Goal: Task Accomplishment & Management: Manage account settings

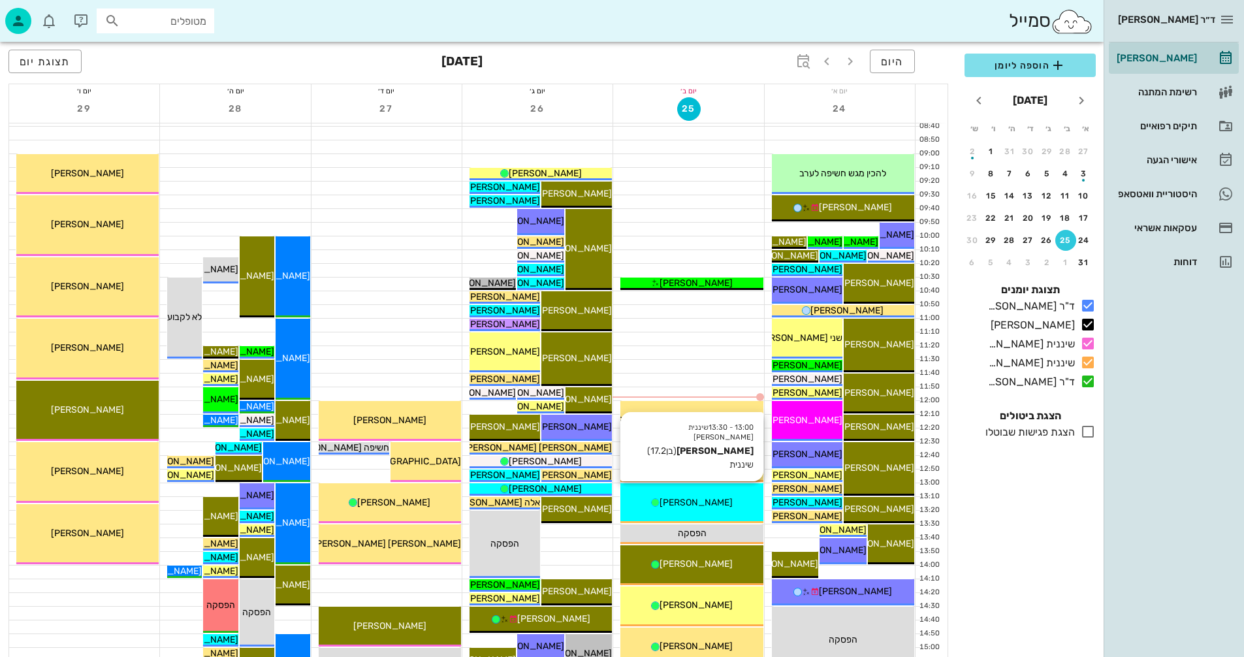
scroll to position [457, 0]
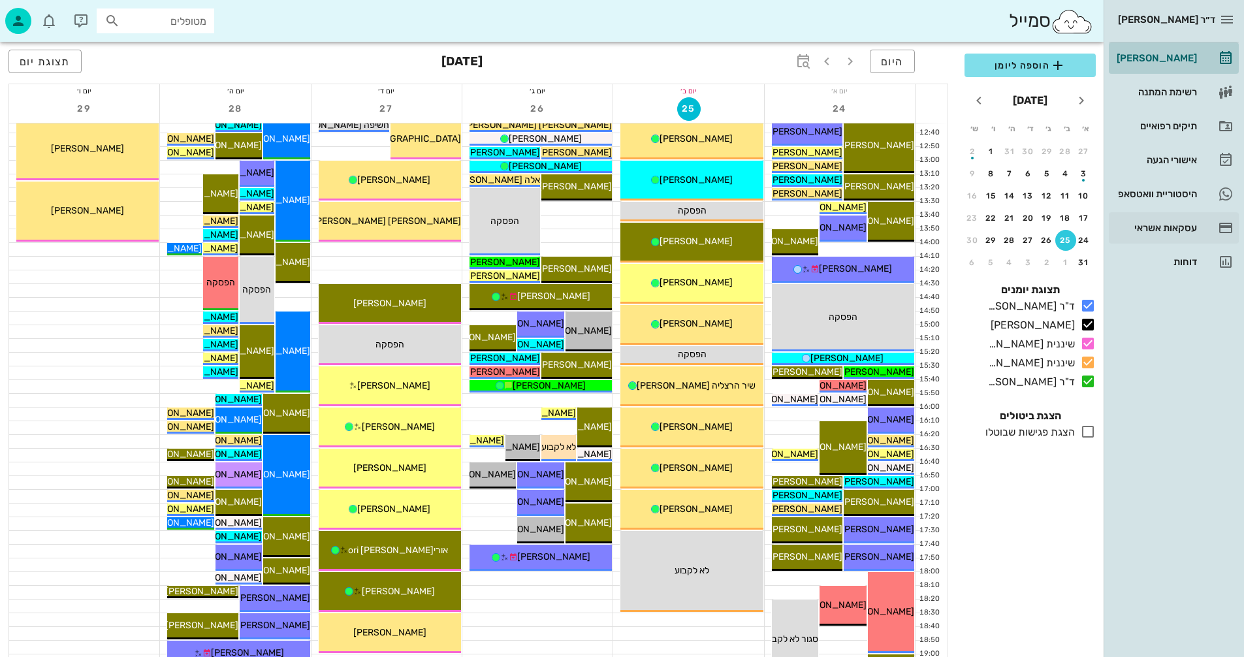
drag, startPoint x: 1177, startPoint y: 60, endPoint x: 1182, endPoint y: 237, distance: 177.1
click at [1177, 59] on div "[PERSON_NAME]" at bounding box center [1155, 58] width 83 height 10
drag, startPoint x: 1085, startPoint y: 308, endPoint x: 1131, endPoint y: 334, distance: 52.3
click at [1088, 308] on icon at bounding box center [1088, 306] width 16 height 16
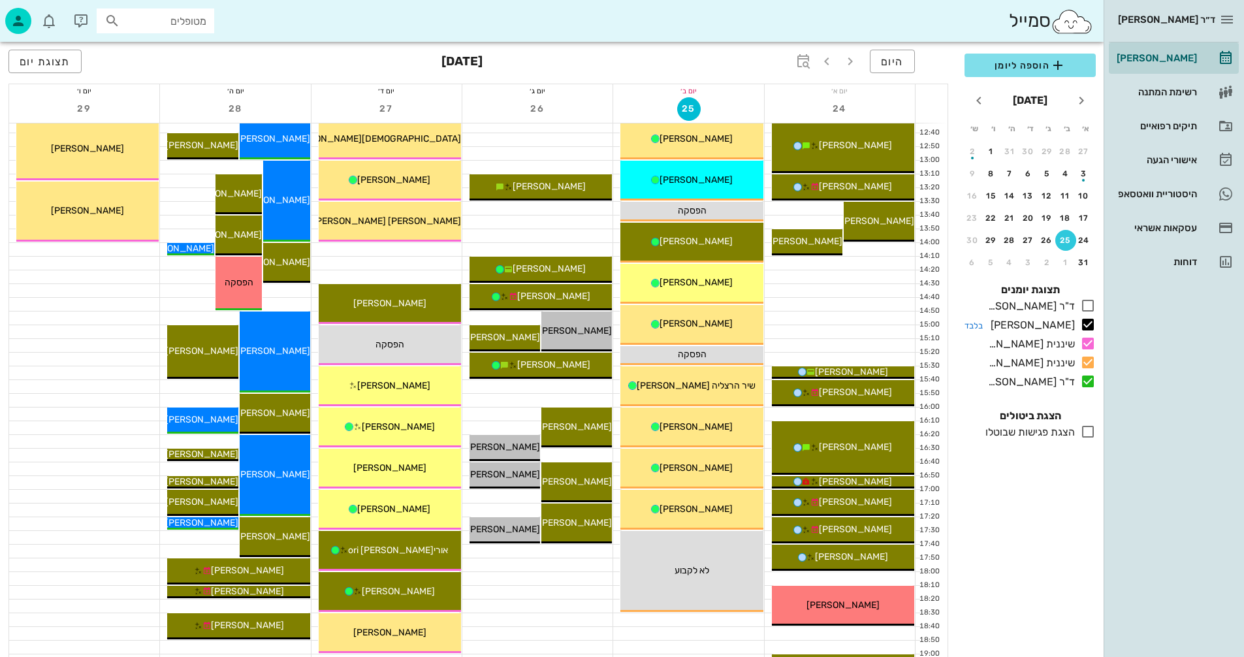
click at [1090, 321] on icon at bounding box center [1088, 325] width 16 height 16
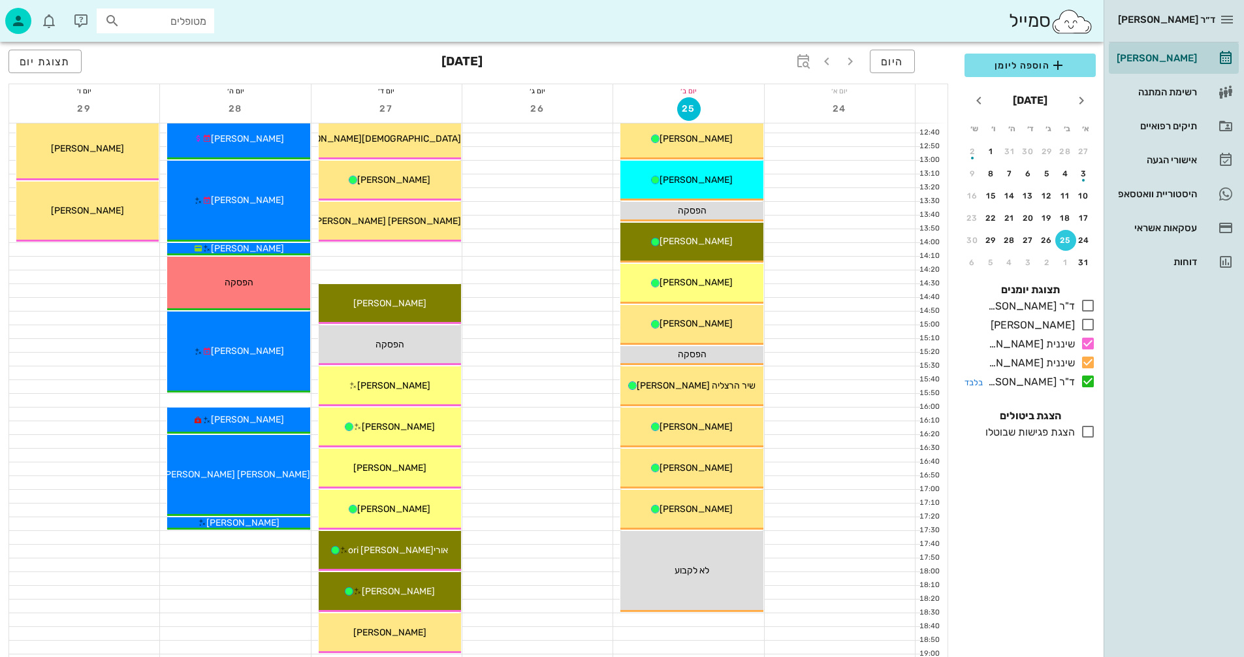
click at [1088, 379] on icon at bounding box center [1088, 382] width 16 height 16
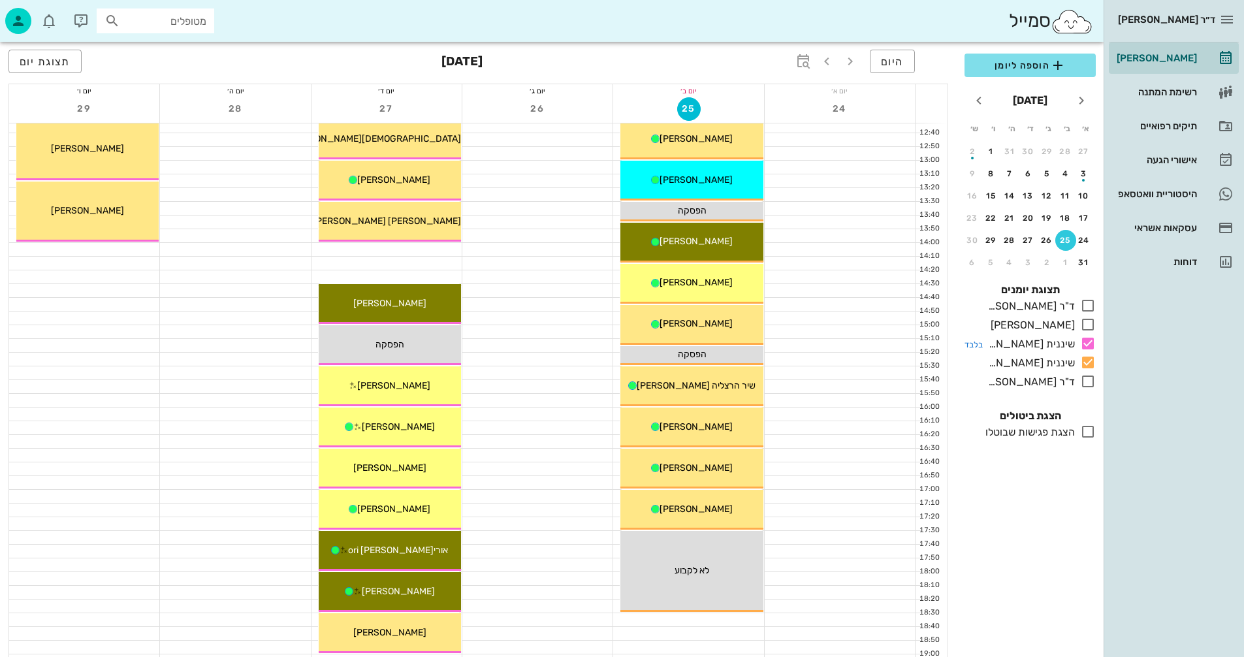
click at [1086, 344] on icon at bounding box center [1088, 344] width 16 height 16
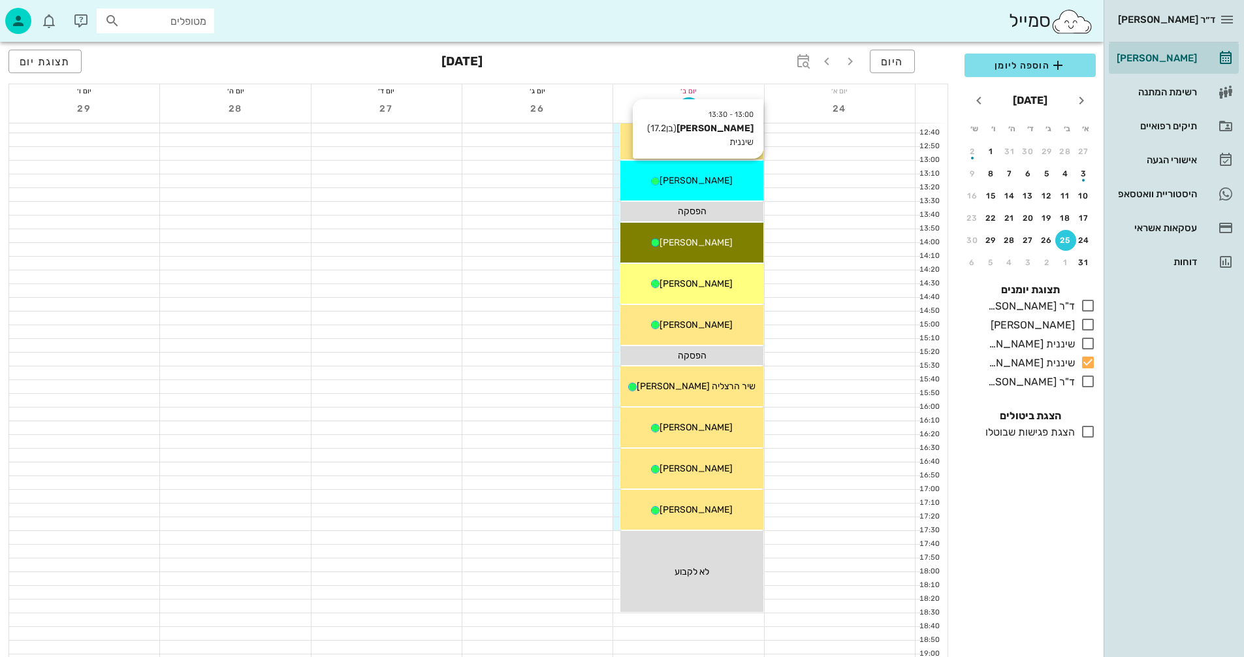
click at [719, 182] on div "[PERSON_NAME]" at bounding box center [692, 181] width 142 height 14
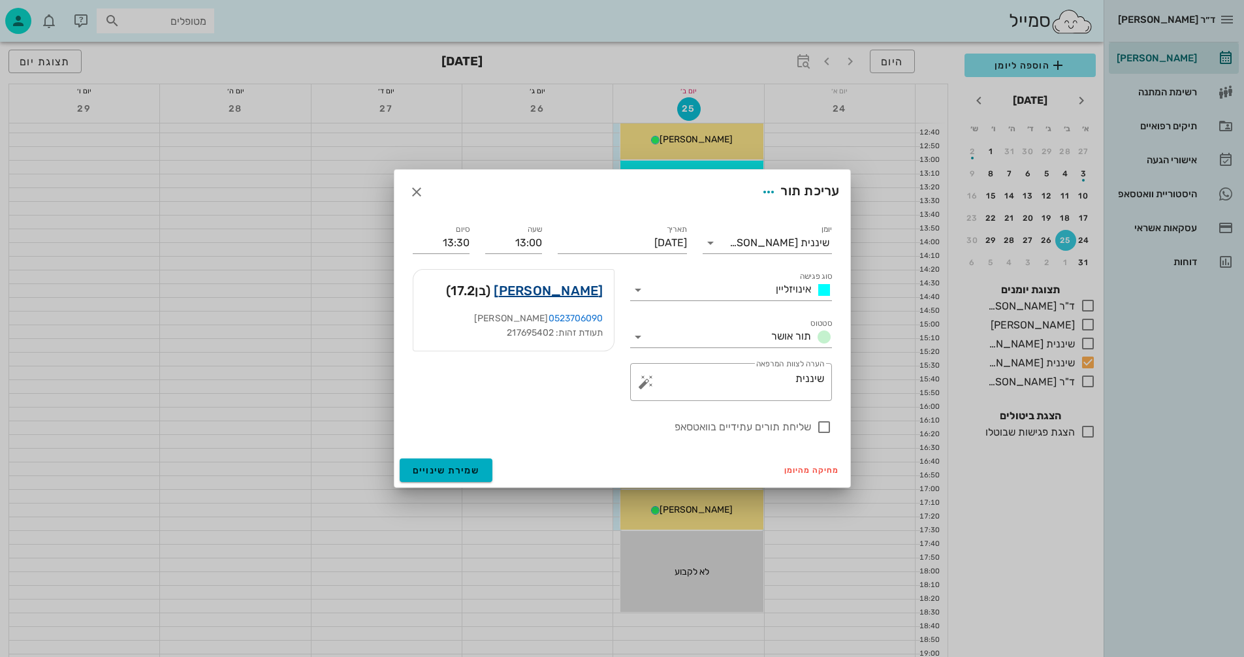
click at [568, 290] on link "[PERSON_NAME]" at bounding box center [548, 290] width 109 height 21
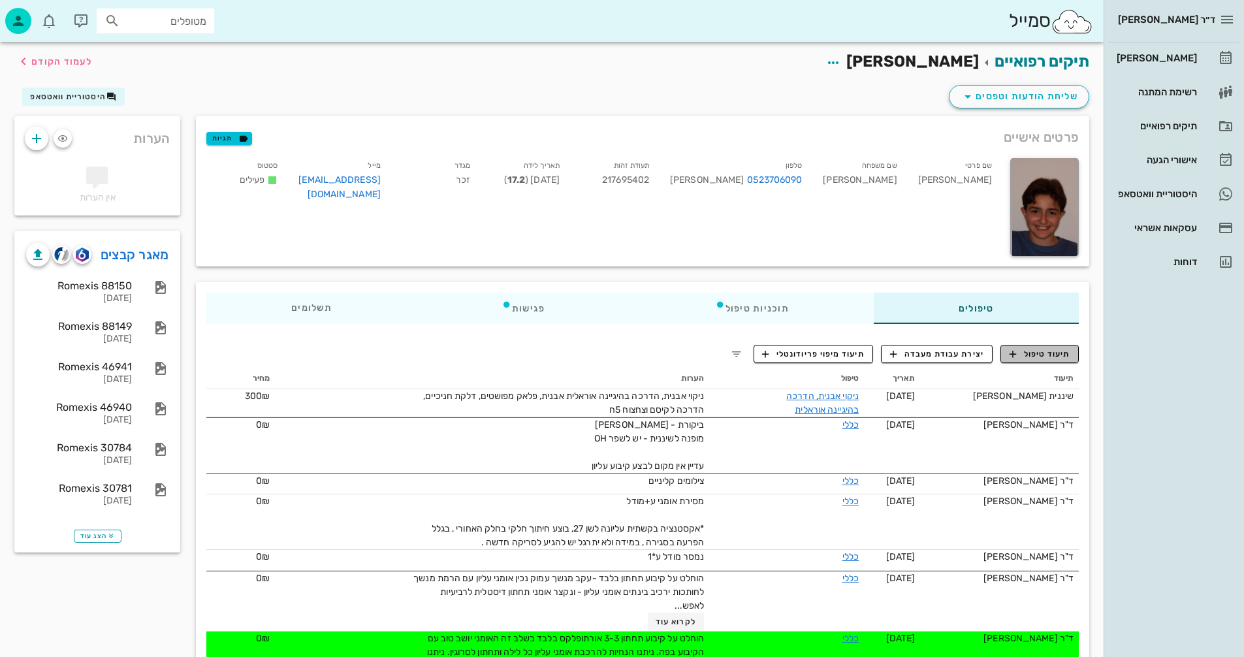
click at [1033, 357] on span "תיעוד טיפול" at bounding box center [1040, 354] width 61 height 12
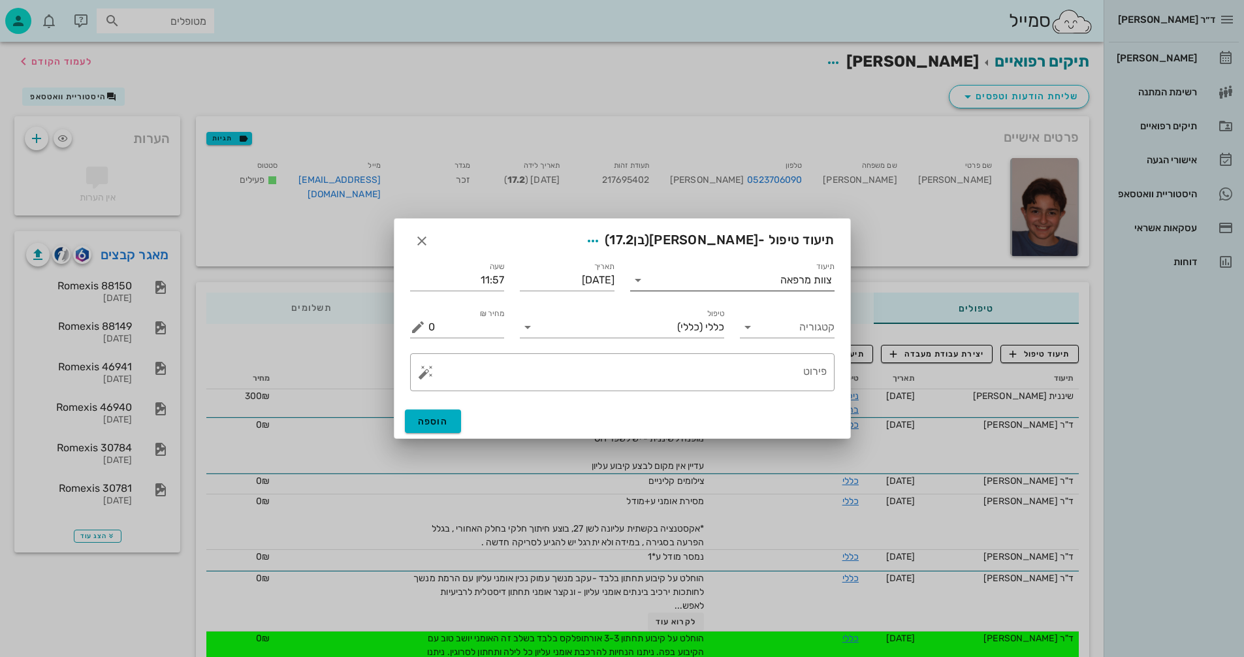
click at [796, 282] on div "צוות מרפאה" at bounding box center [807, 280] width 52 height 12
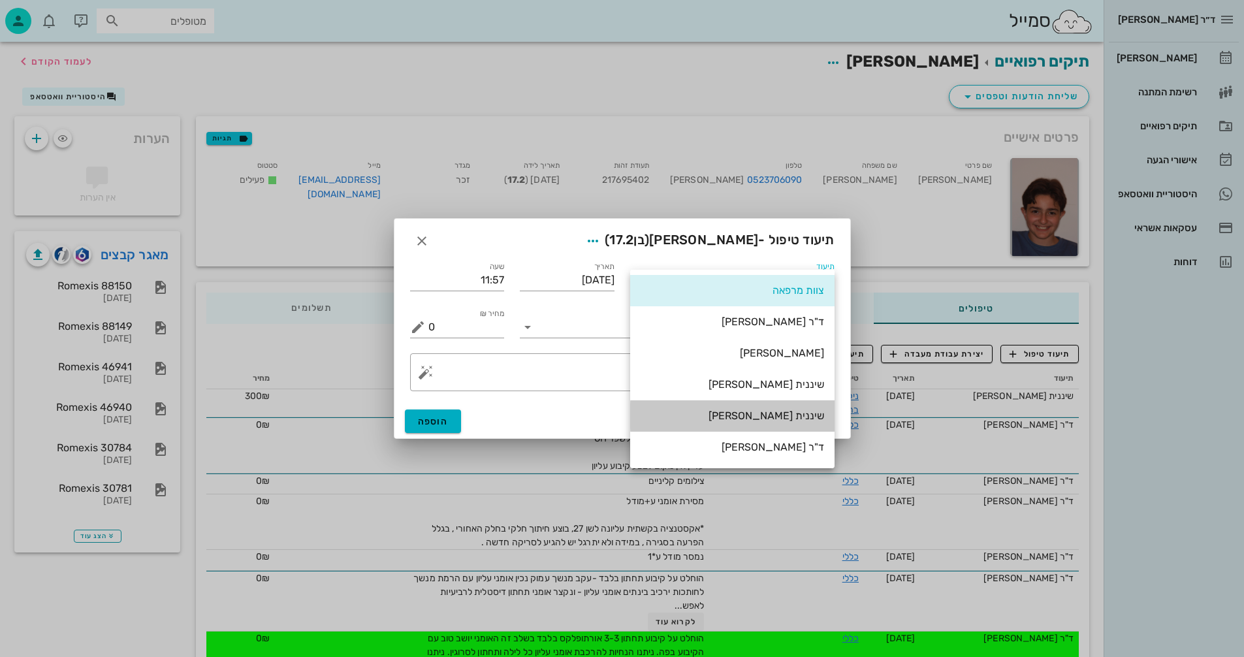
drag, startPoint x: 807, startPoint y: 419, endPoint x: 815, endPoint y: 422, distance: 8.3
click at [807, 419] on div "שיננית [PERSON_NAME]" at bounding box center [733, 416] width 184 height 12
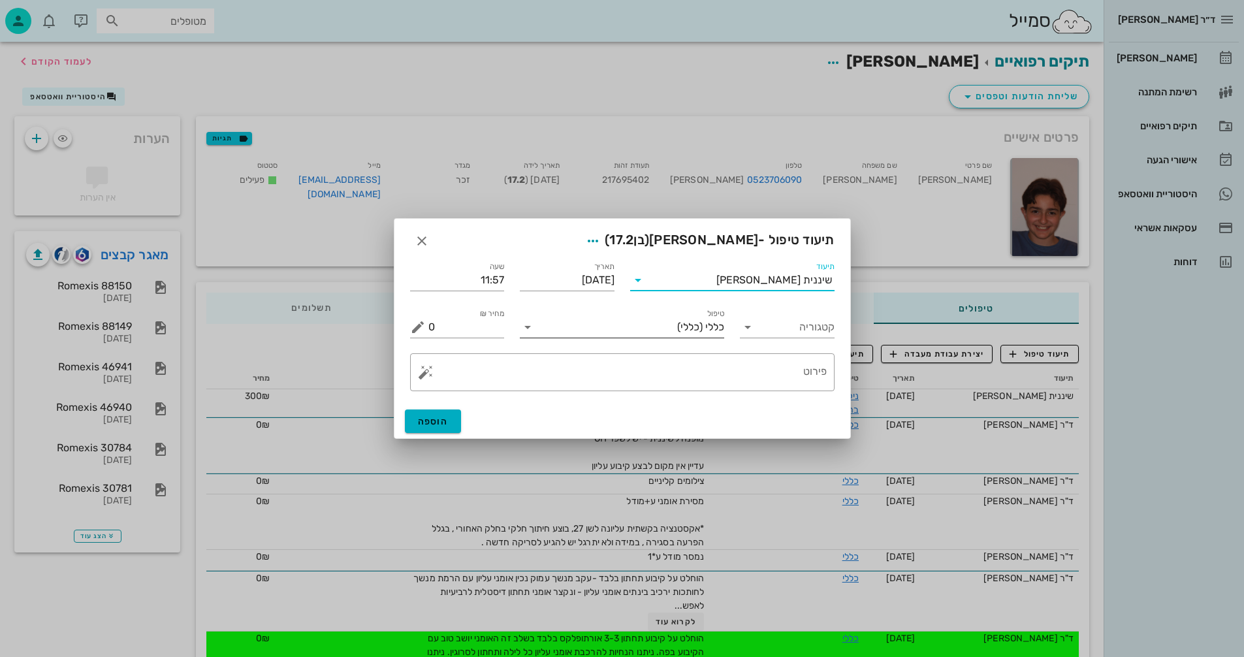
click at [584, 325] on input "טיפול" at bounding box center [607, 327] width 139 height 21
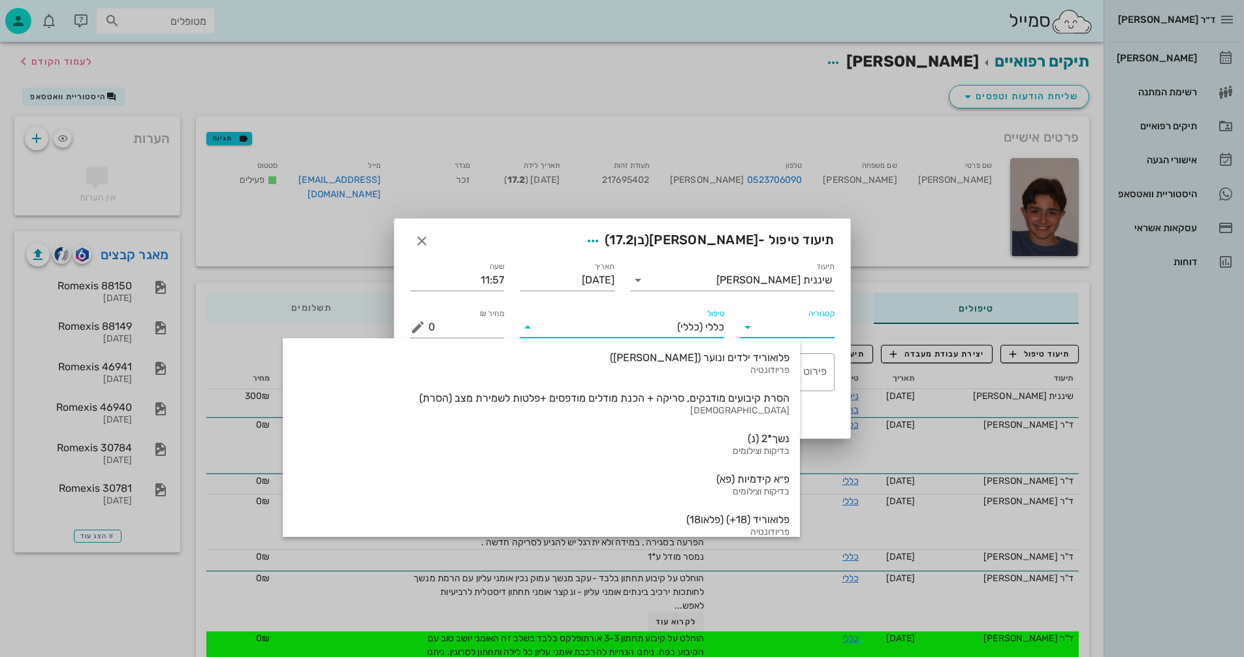
click at [768, 330] on input "קטגוריה" at bounding box center [798, 327] width 74 height 21
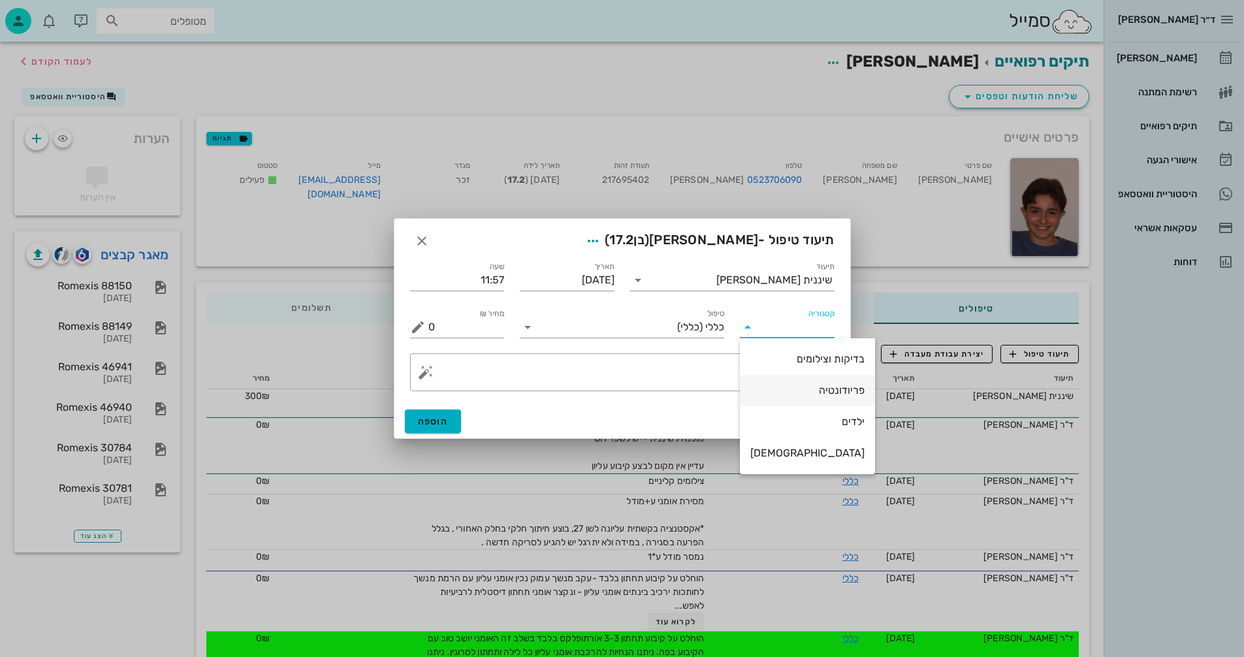
click at [804, 388] on div "פריודונטיה" at bounding box center [808, 390] width 114 height 12
type input "פריודונטיה"
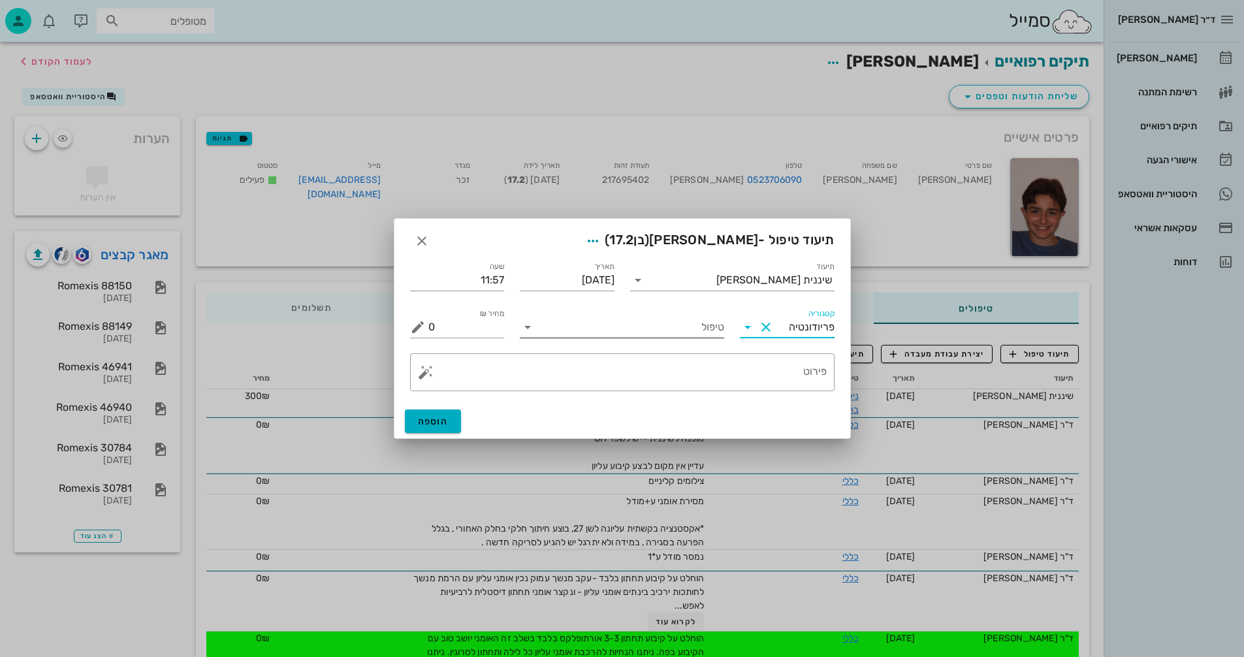
click at [621, 329] on input "טיפול" at bounding box center [631, 327] width 186 height 21
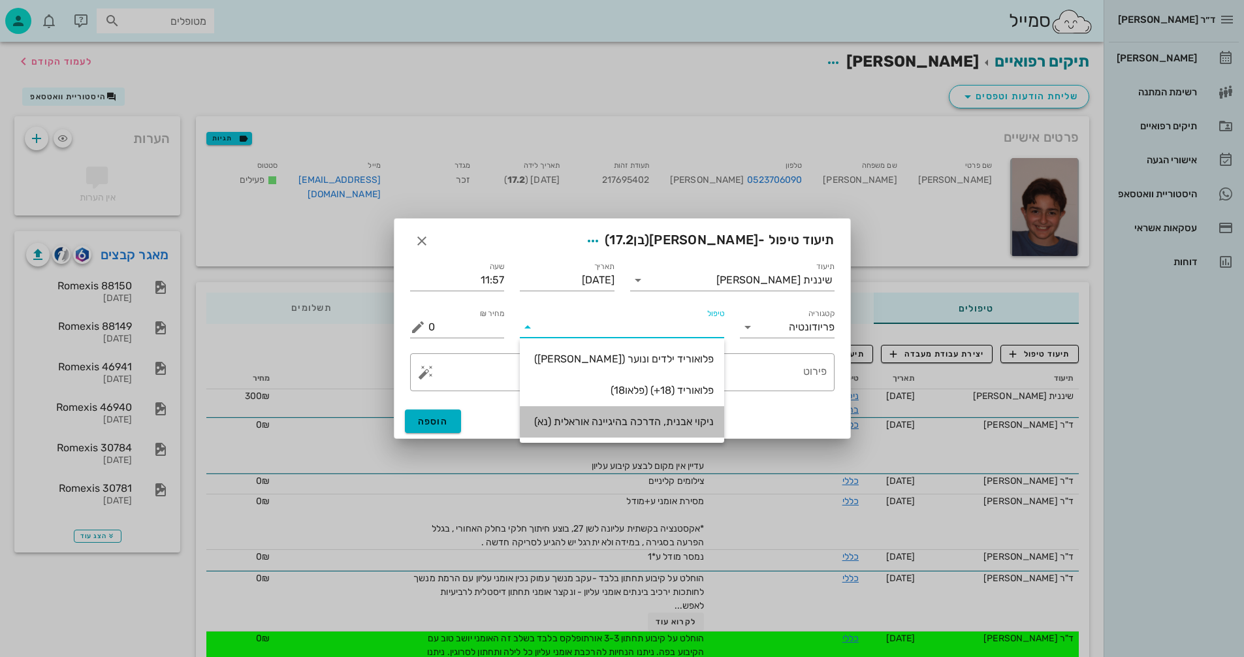
click at [694, 428] on div "ניקוי אבנית, הדרכה בהיגיינה אוראלית (נא)" at bounding box center [622, 421] width 184 height 12
type input "300"
type textarea "ניקוי אבנית, הדרכה בהיגיינה אוראלית פלאק, תור הבא"
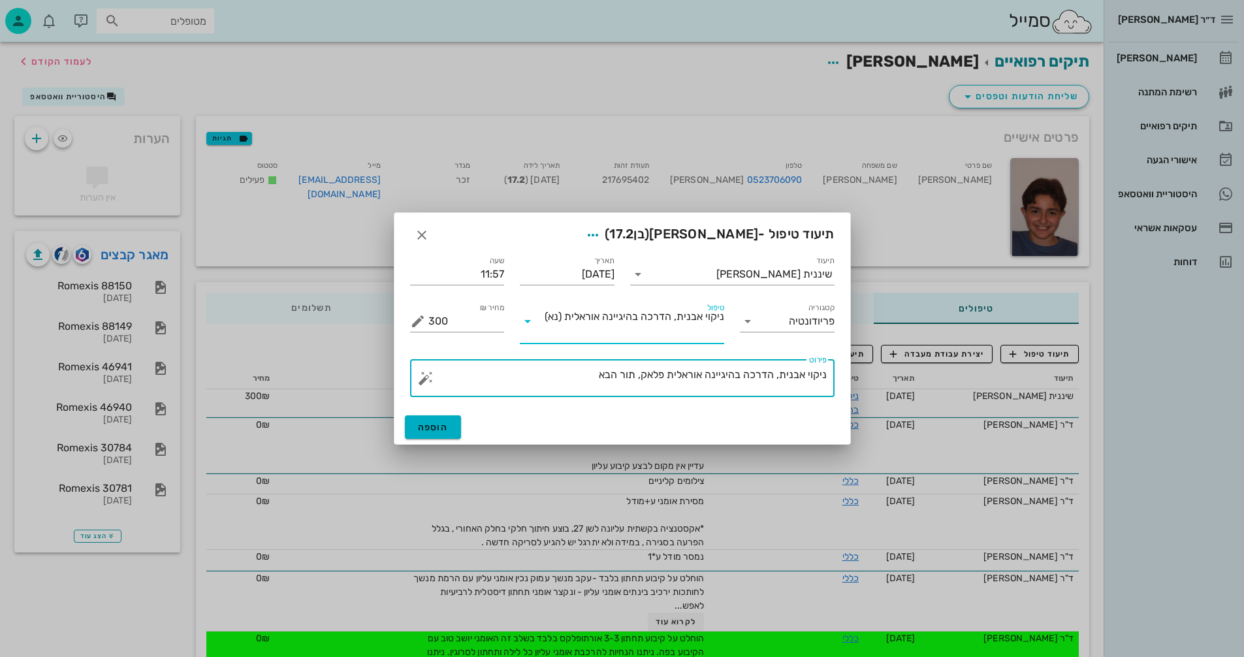
click at [640, 373] on textarea "ניקוי אבנית, הדרכה בהיגיינה אוראלית פלאק, תור הבא" at bounding box center [628, 381] width 398 height 31
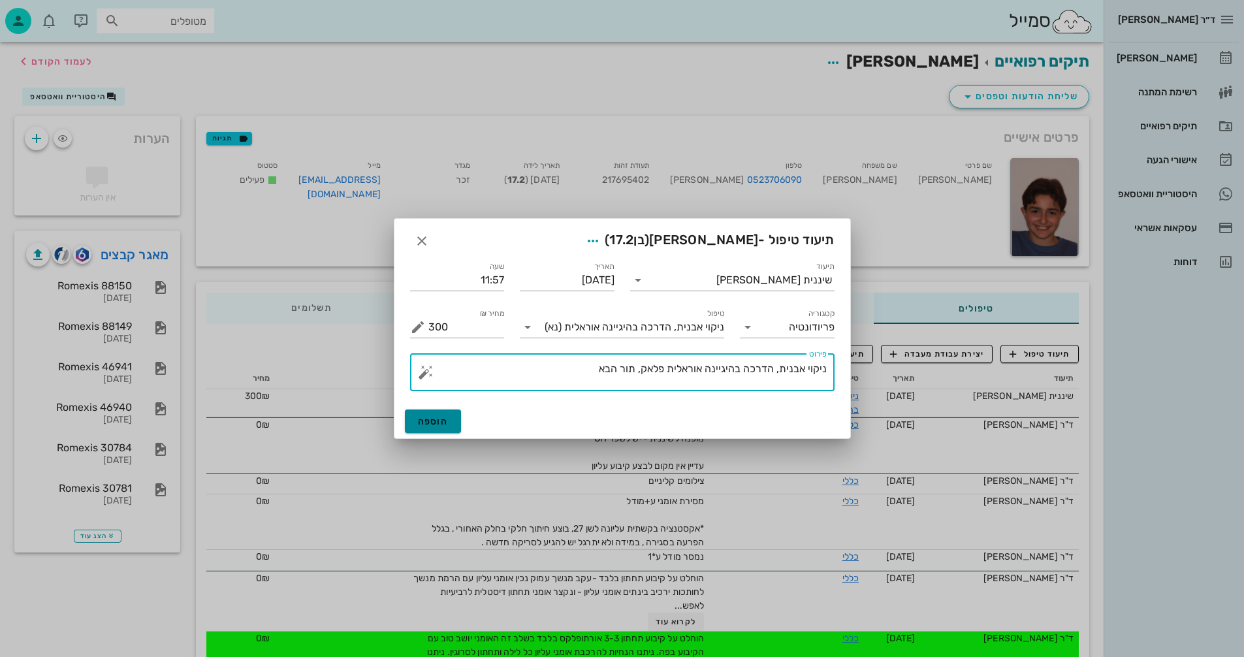
click at [440, 422] on span "הוספה" at bounding box center [433, 421] width 31 height 11
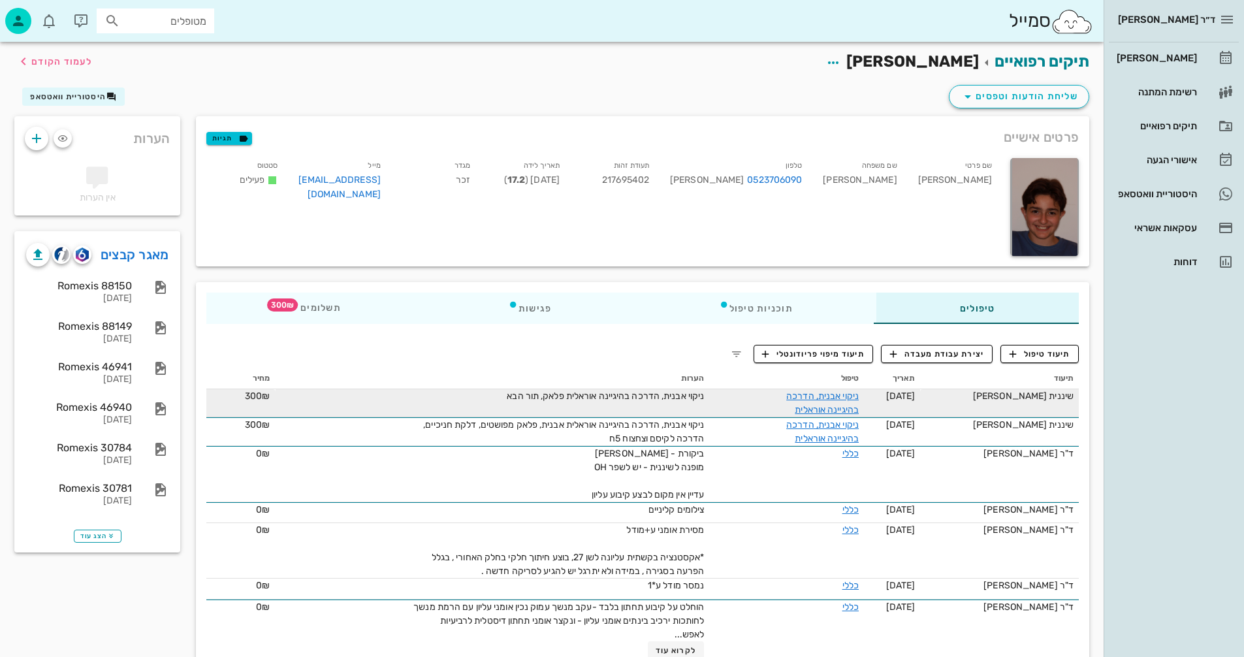
click at [1007, 403] on td "שיננית [PERSON_NAME]" at bounding box center [999, 403] width 159 height 28
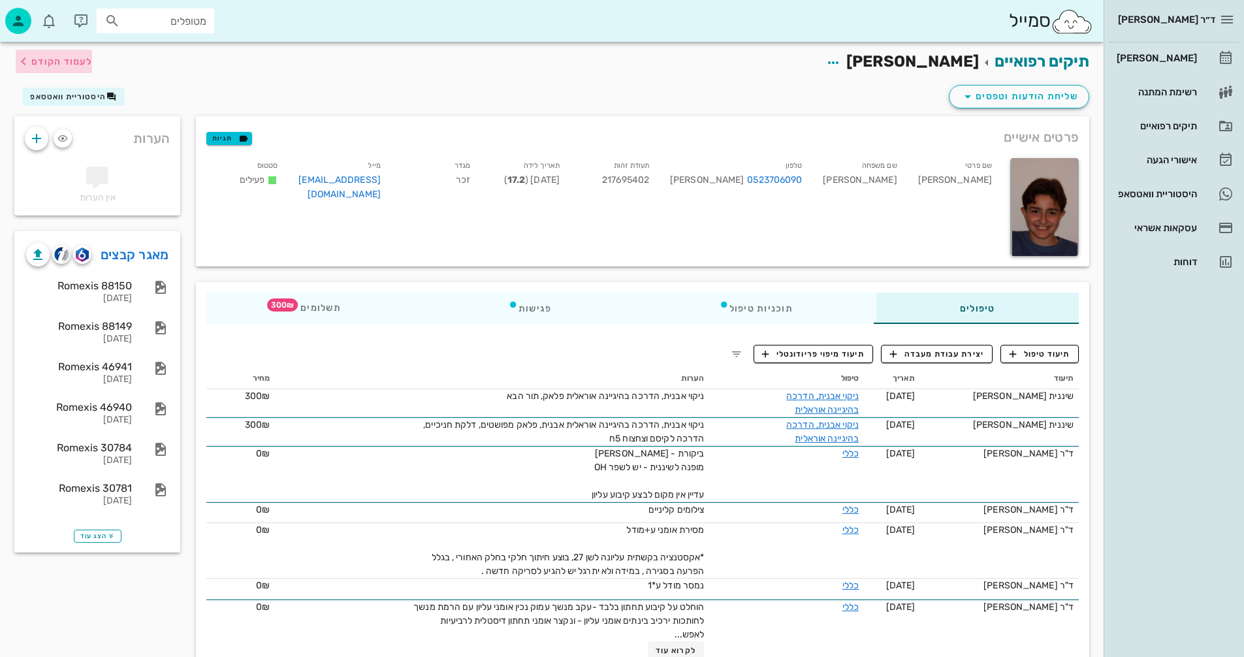
click at [47, 63] on span "לעמוד הקודם" at bounding box center [61, 61] width 61 height 11
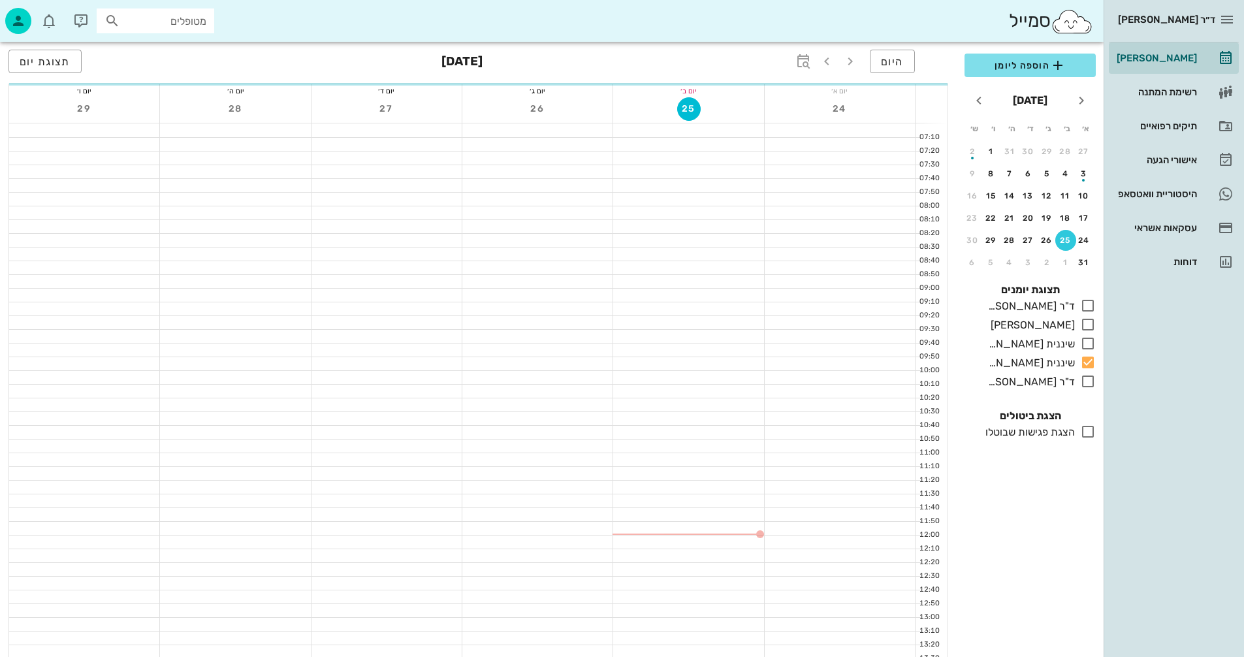
scroll to position [457, 0]
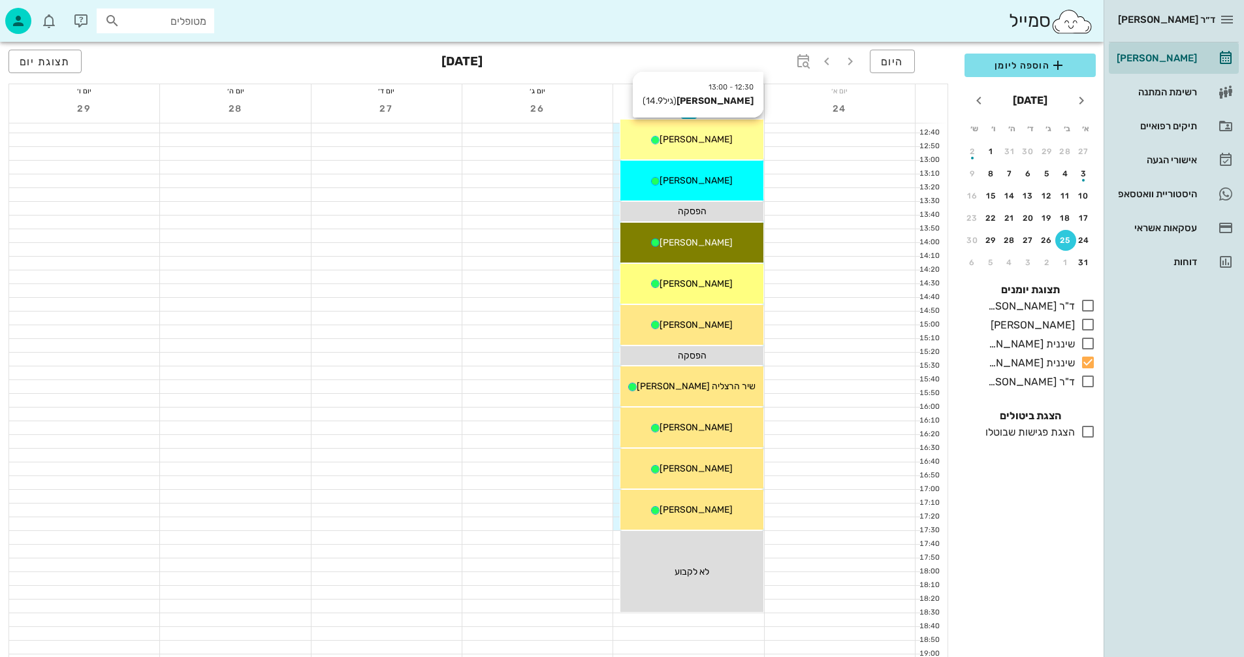
click at [724, 149] on div "12:30 - 13:00 [PERSON_NAME] (גיל 14.9 ) [PERSON_NAME]" at bounding box center [692, 140] width 142 height 40
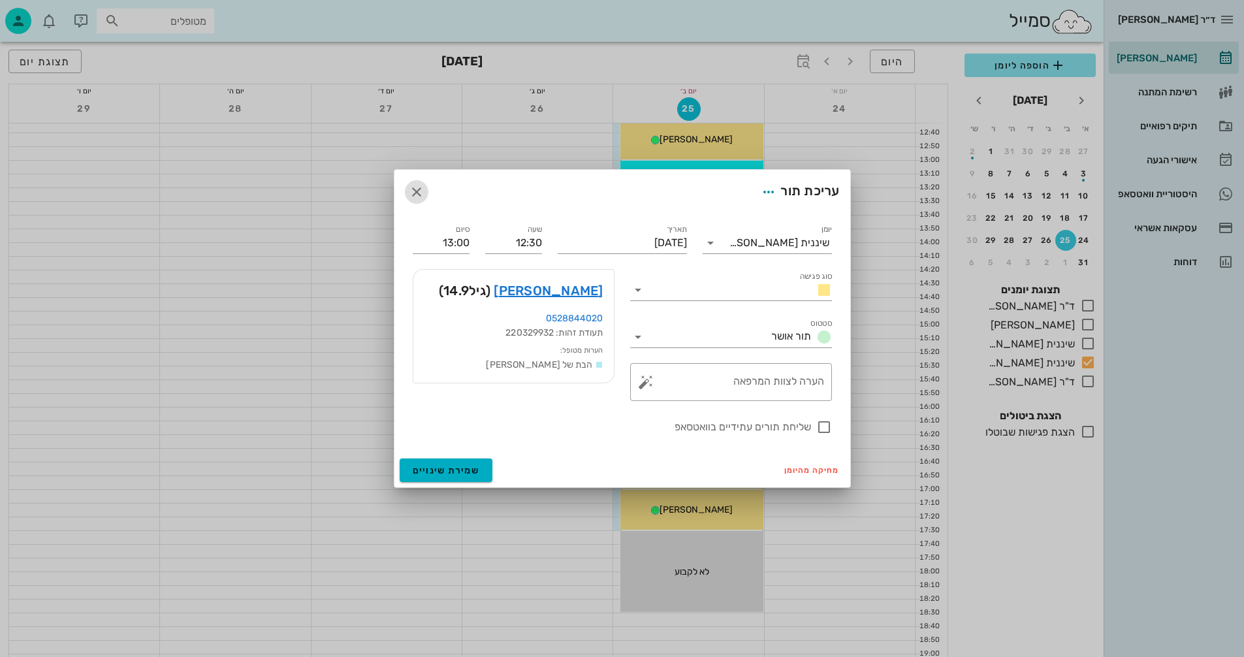
click at [409, 191] on icon "button" at bounding box center [417, 192] width 16 height 16
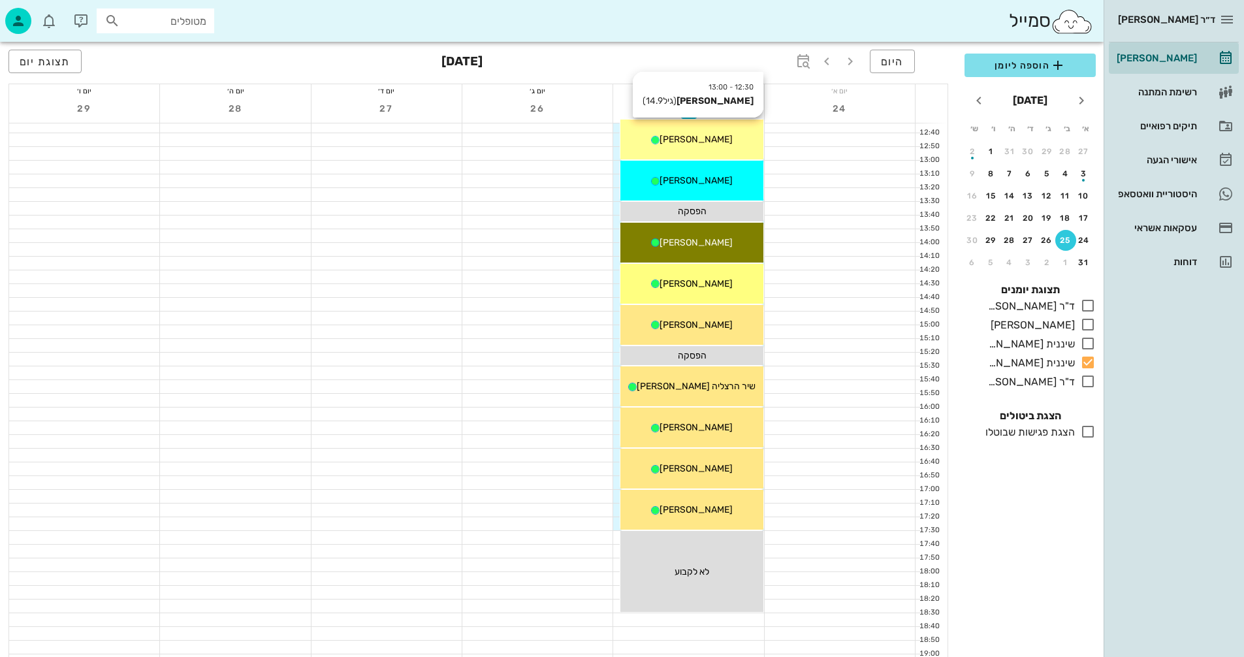
scroll to position [131, 0]
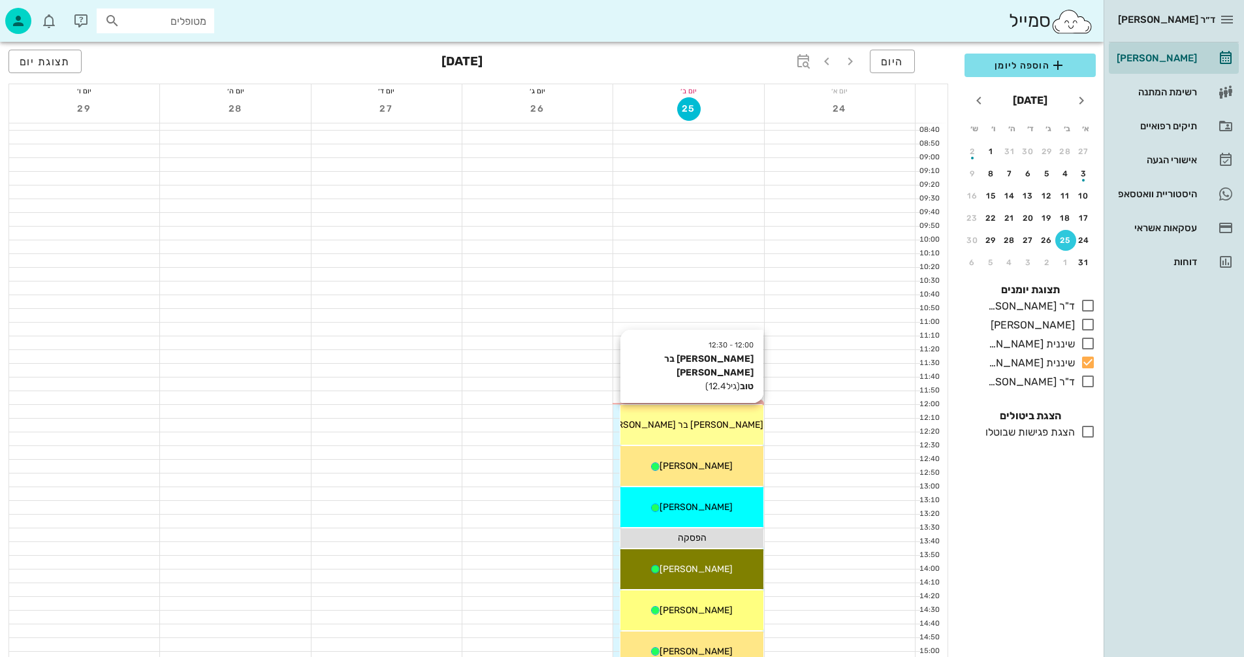
click at [686, 416] on div "12:00 - 12:30 [PERSON_NAME] בר [PERSON_NAME] טוב (גיל 12.4 ) [PERSON_NAME] בר […" at bounding box center [692, 425] width 142 height 40
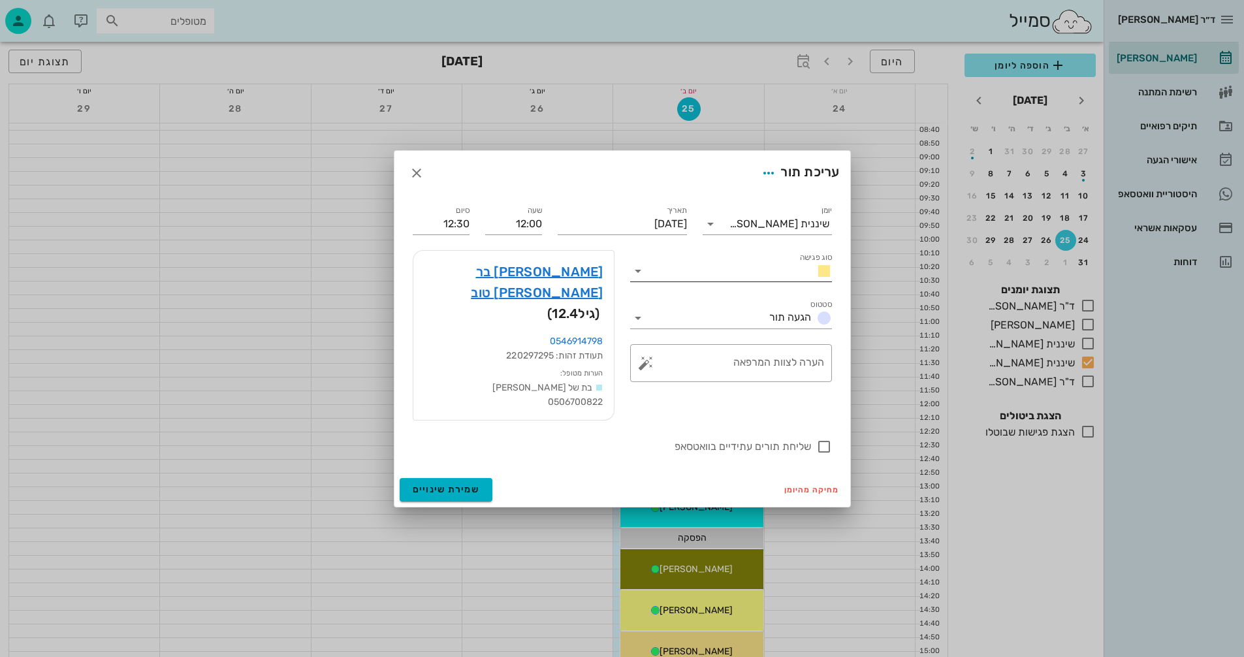
click at [715, 282] on input "סוג פגישה" at bounding box center [727, 271] width 157 height 21
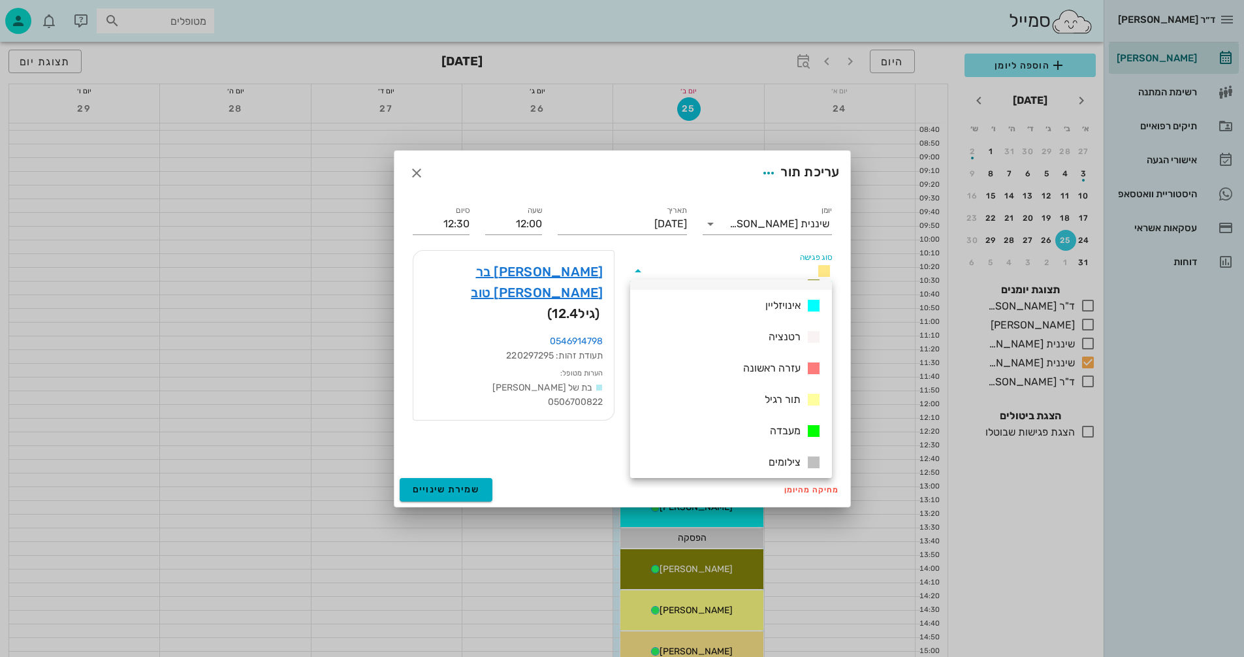
scroll to position [0, 0]
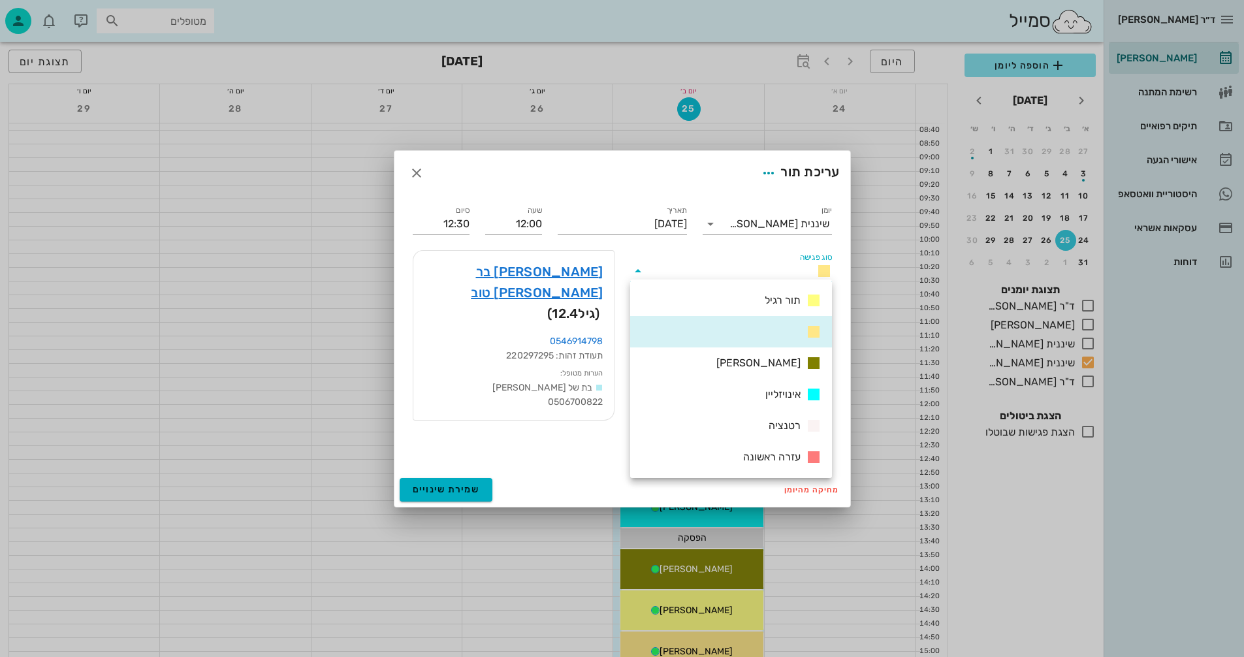
click at [810, 263] on label "סוג פגישה" at bounding box center [816, 258] width 33 height 10
click at [806, 277] on input "סוג פגישה" at bounding box center [727, 271] width 157 height 21
click at [641, 468] on div "עזרה ראשונה" at bounding box center [731, 457] width 202 height 31
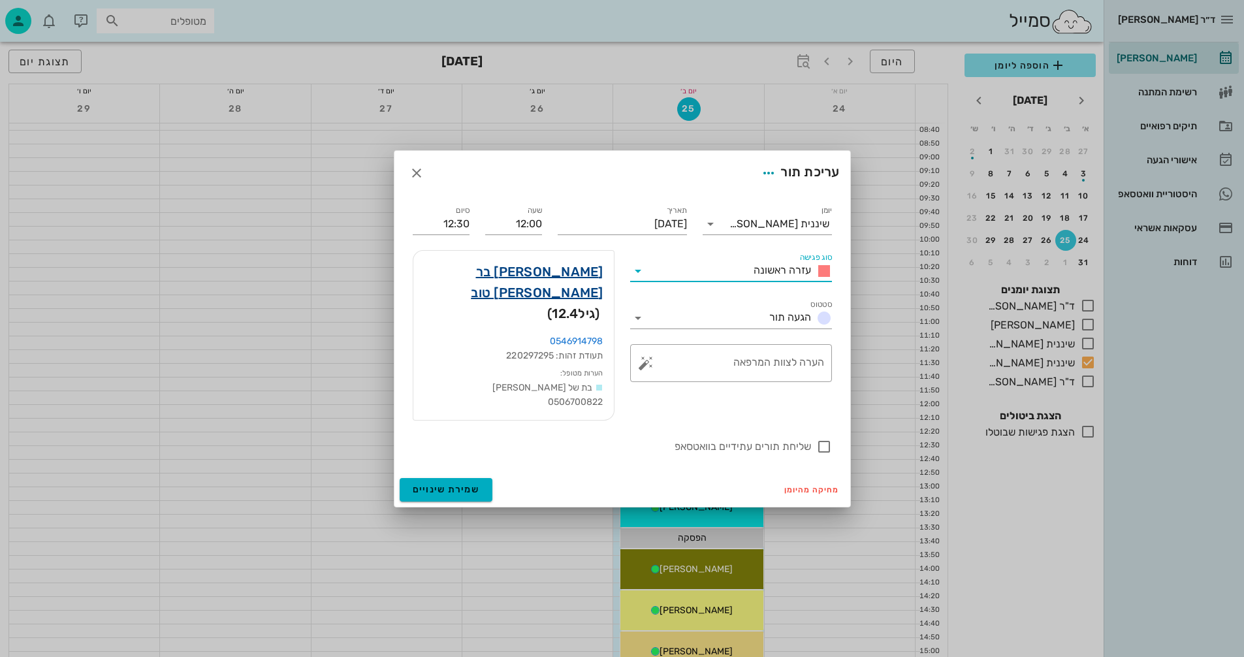
click at [527, 287] on link "[PERSON_NAME] בר [PERSON_NAME] טוב" at bounding box center [514, 282] width 180 height 42
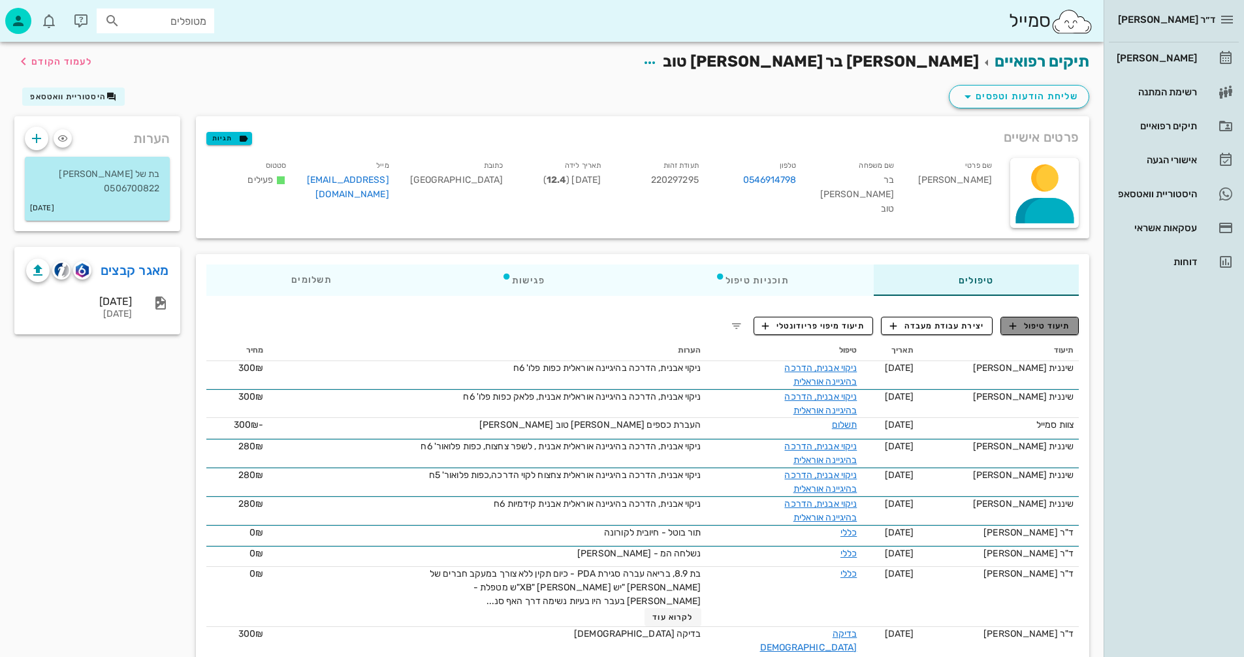
click at [1043, 328] on span "תיעוד טיפול" at bounding box center [1040, 326] width 61 height 12
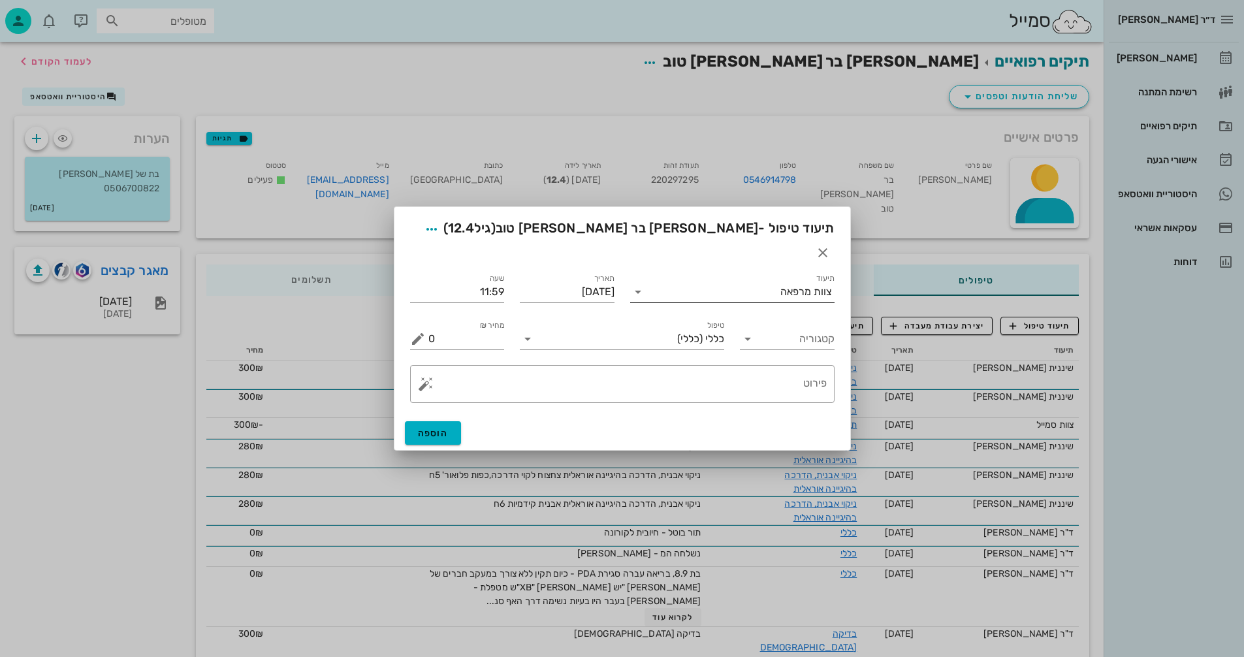
click at [779, 284] on input "תיעוד" at bounding box center [715, 292] width 132 height 21
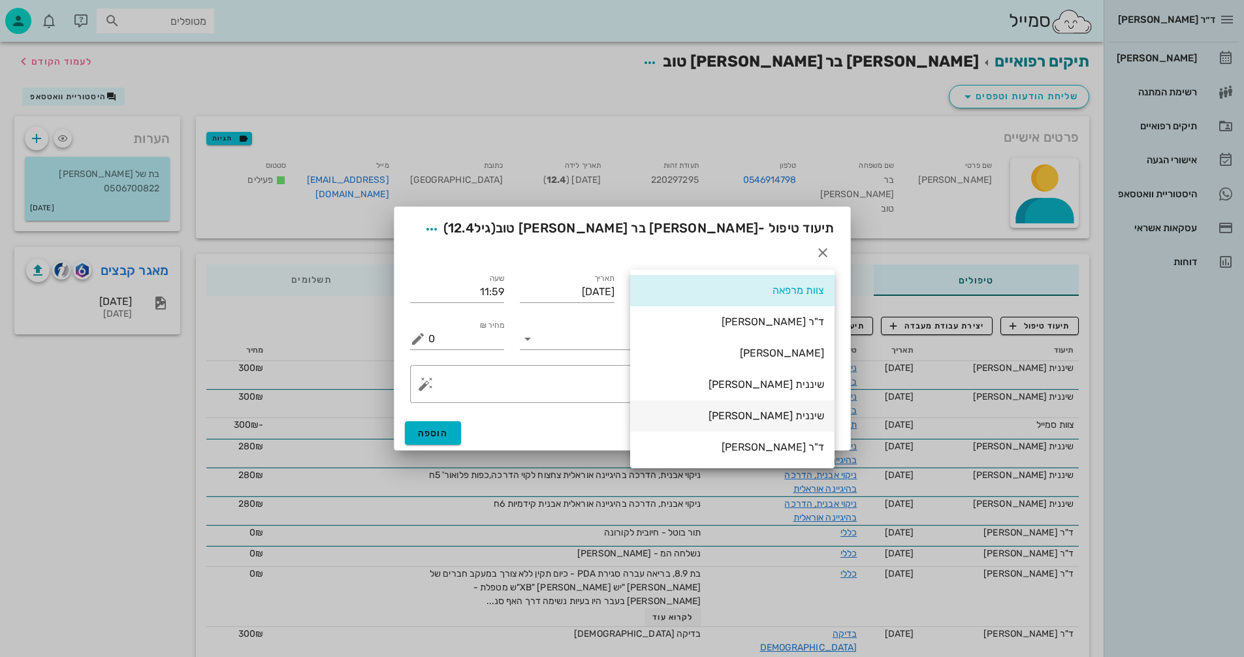
click at [799, 418] on div "שיננית [PERSON_NAME]" at bounding box center [733, 416] width 184 height 12
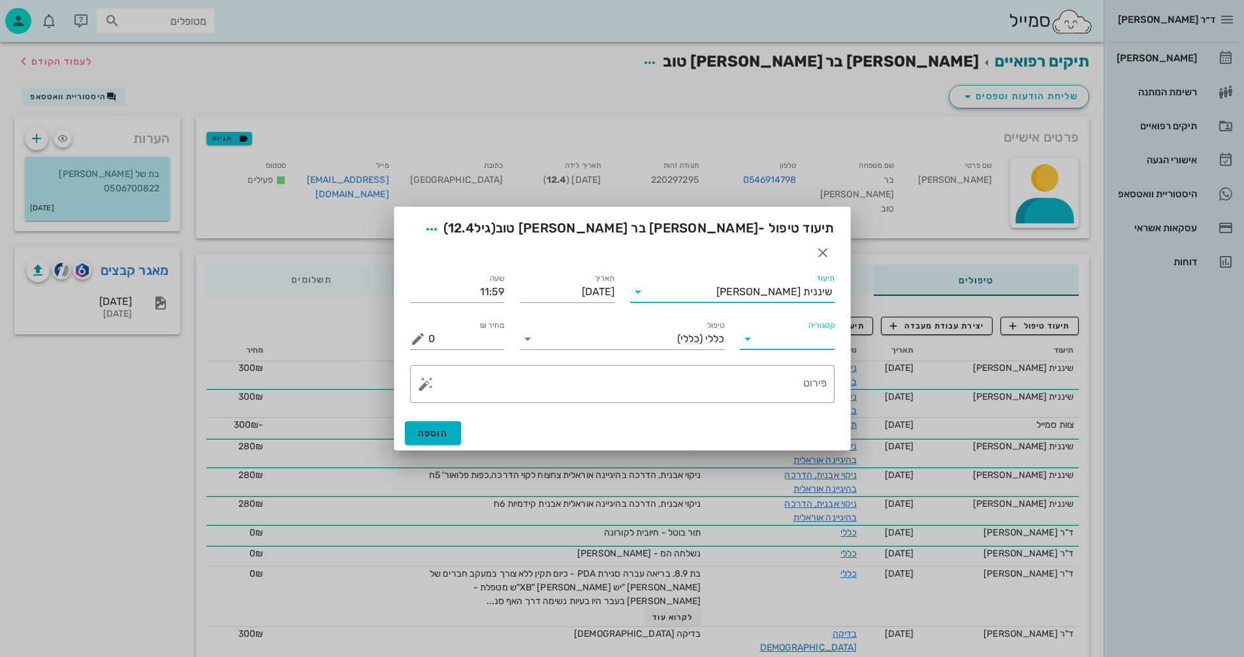
click at [785, 333] on input "קטגוריה" at bounding box center [798, 339] width 74 height 21
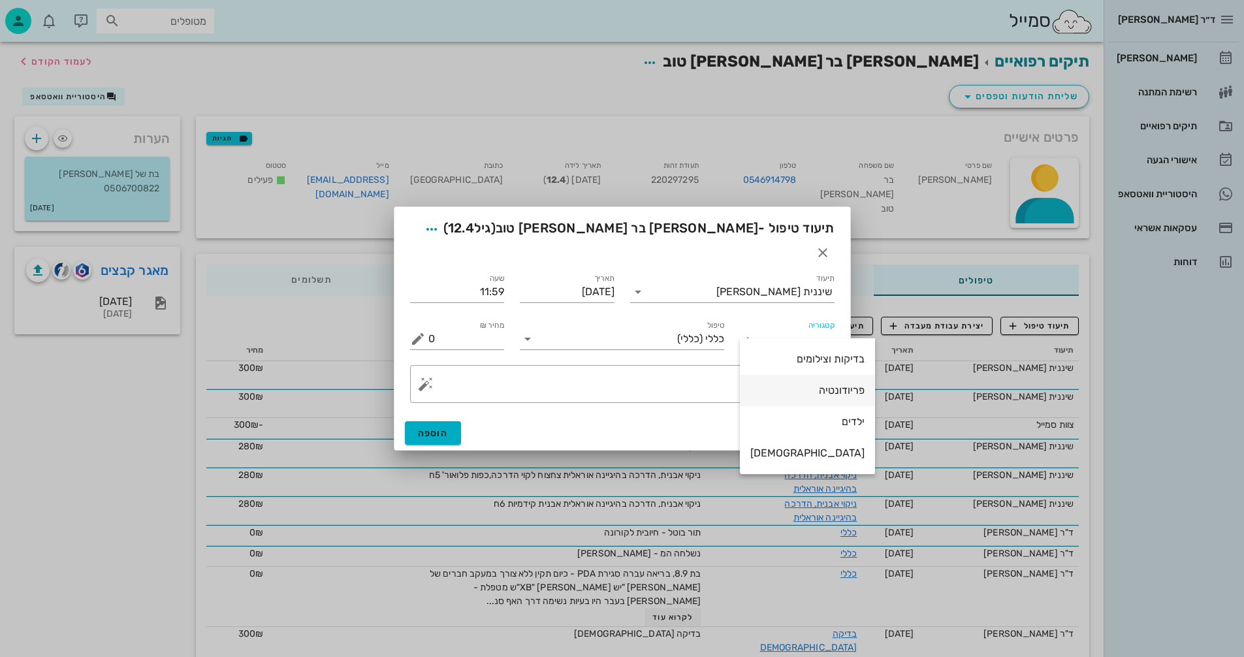
click at [800, 392] on div "פריודונטיה" at bounding box center [808, 390] width 114 height 12
type input "פריודונטיה"
click at [633, 333] on input "טיפול" at bounding box center [631, 339] width 186 height 21
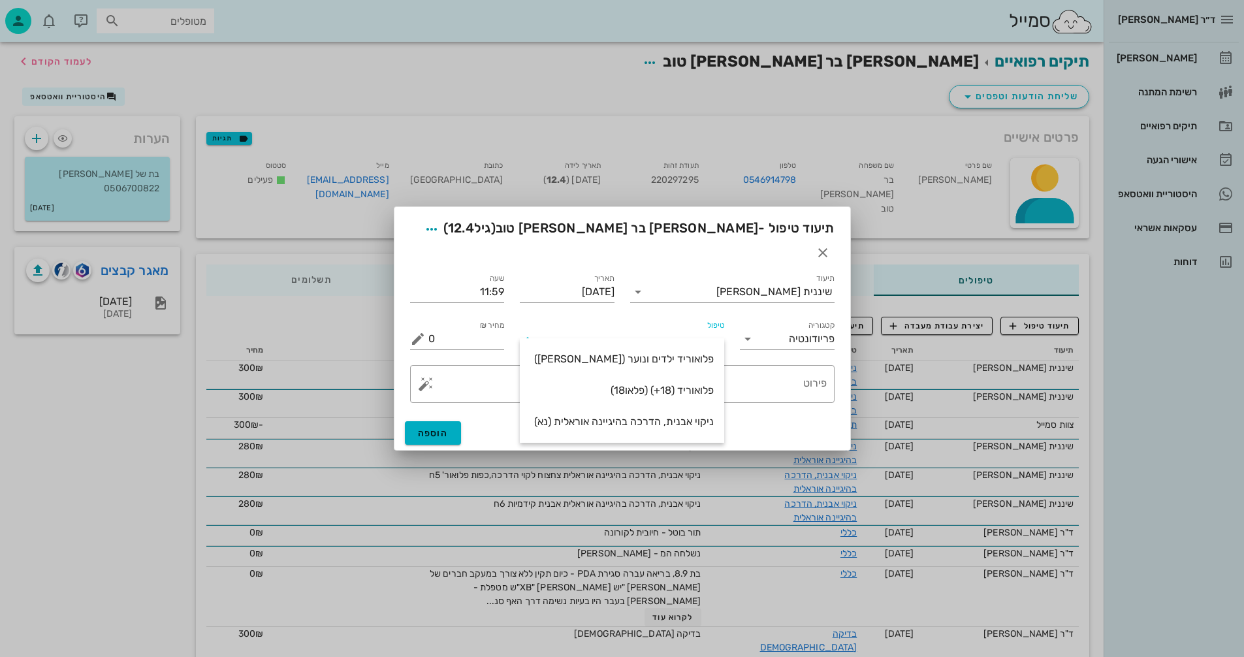
click at [690, 424] on div "ניקוי אבנית, הדרכה בהיגיינה אוראלית (נא)" at bounding box center [622, 421] width 184 height 12
type input "300"
type textarea "ניקוי אבנית, הדרכה בהיגיינה אוראלית פלאק, תור הבא"
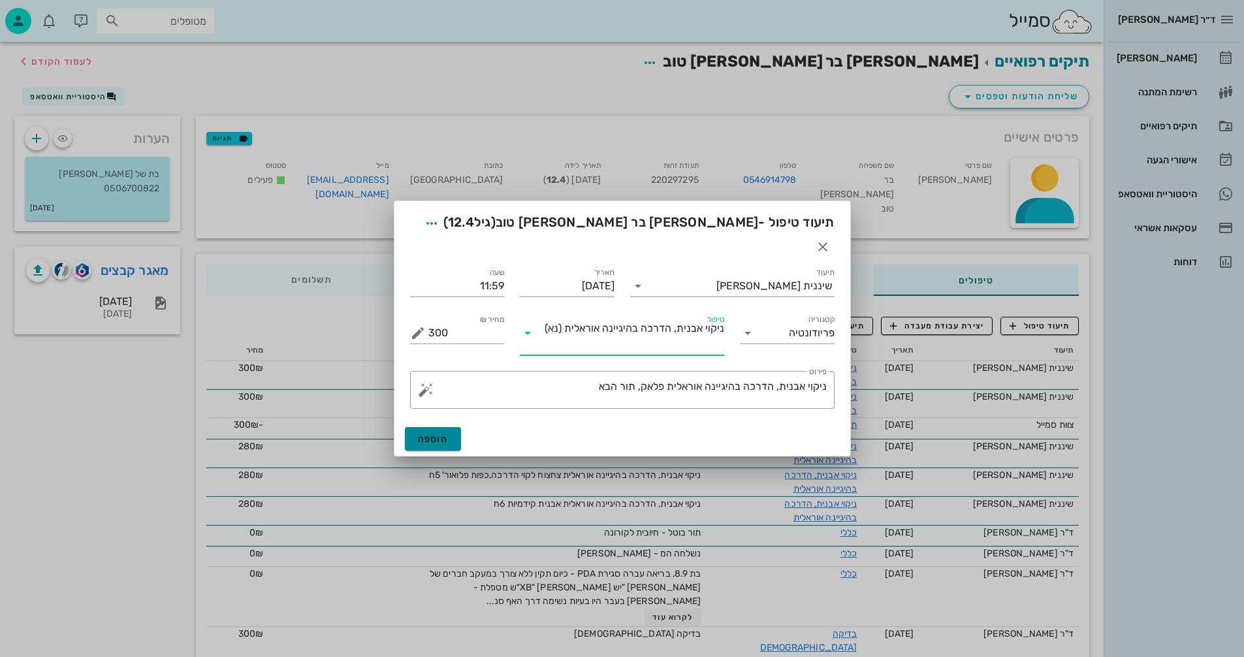
click at [429, 434] on span "הוספה" at bounding box center [433, 439] width 31 height 11
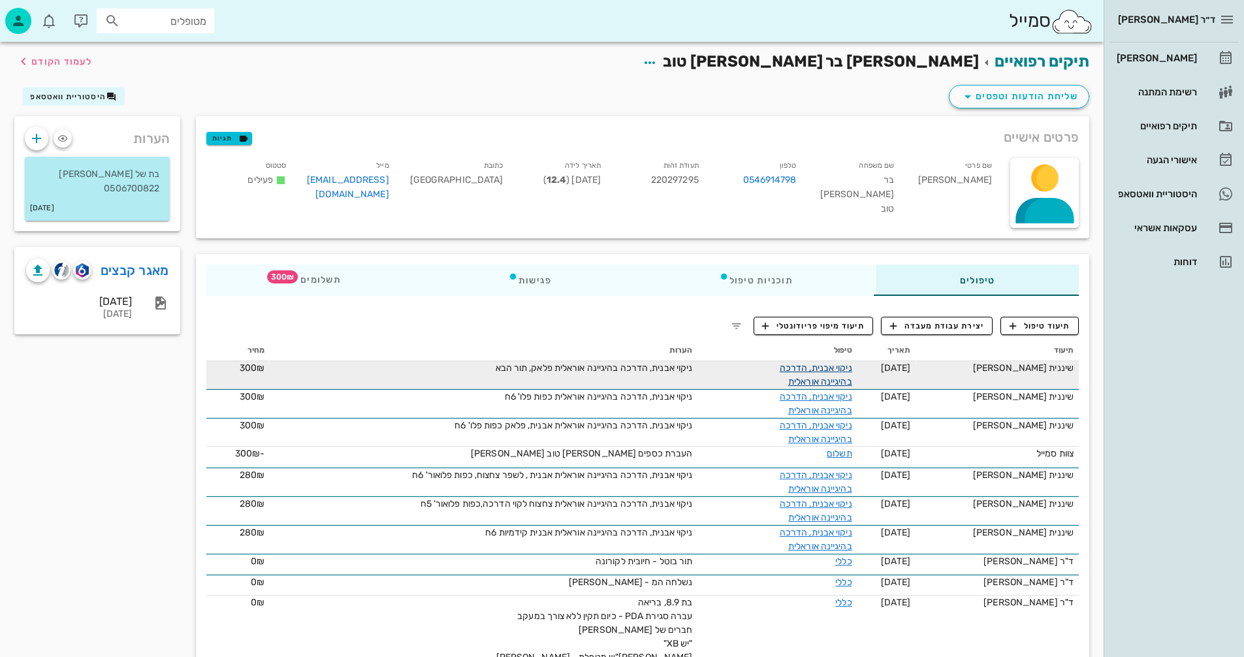
click at [847, 366] on link "ניקוי אבנית, הדרכה בהיגיינה אוראלית" at bounding box center [816, 375] width 73 height 25
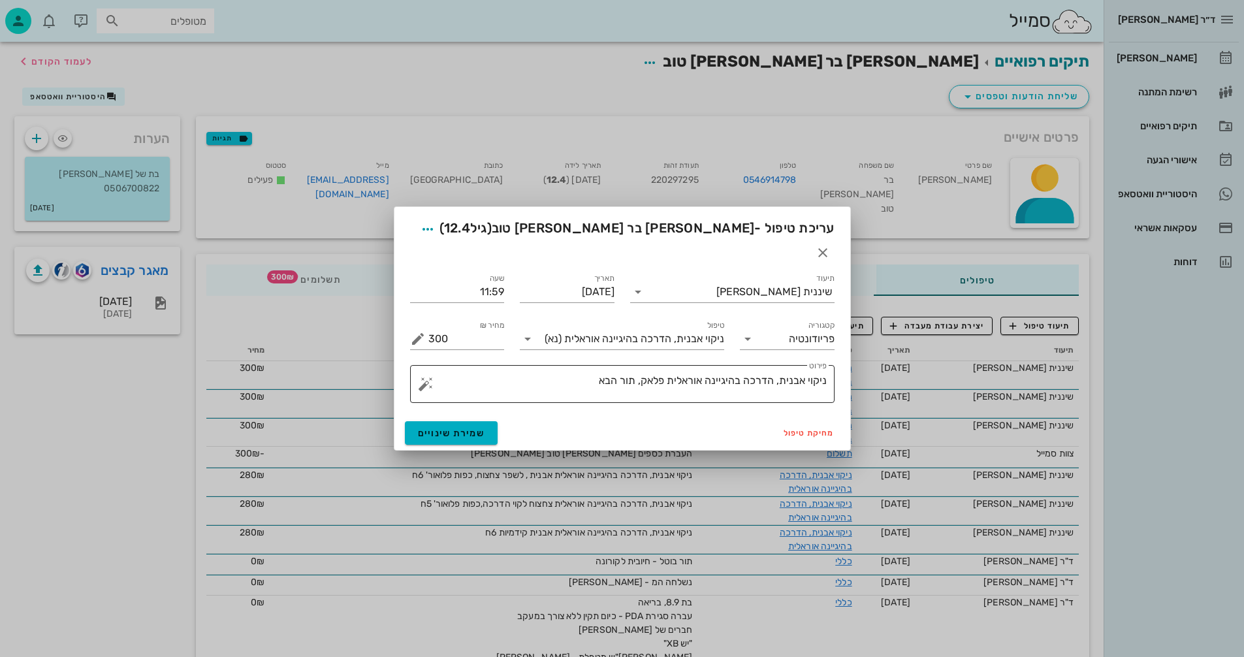
click at [636, 372] on textarea "ניקוי אבנית, הדרכה בהיגיינה אוראלית פלאק, תור הבא" at bounding box center [628, 387] width 398 height 31
click at [544, 375] on textarea "ניקוי אבנית, הדרכה בהיגיינה אוראלית פלאק, כפות פלו' תור הבא" at bounding box center [628, 387] width 398 height 31
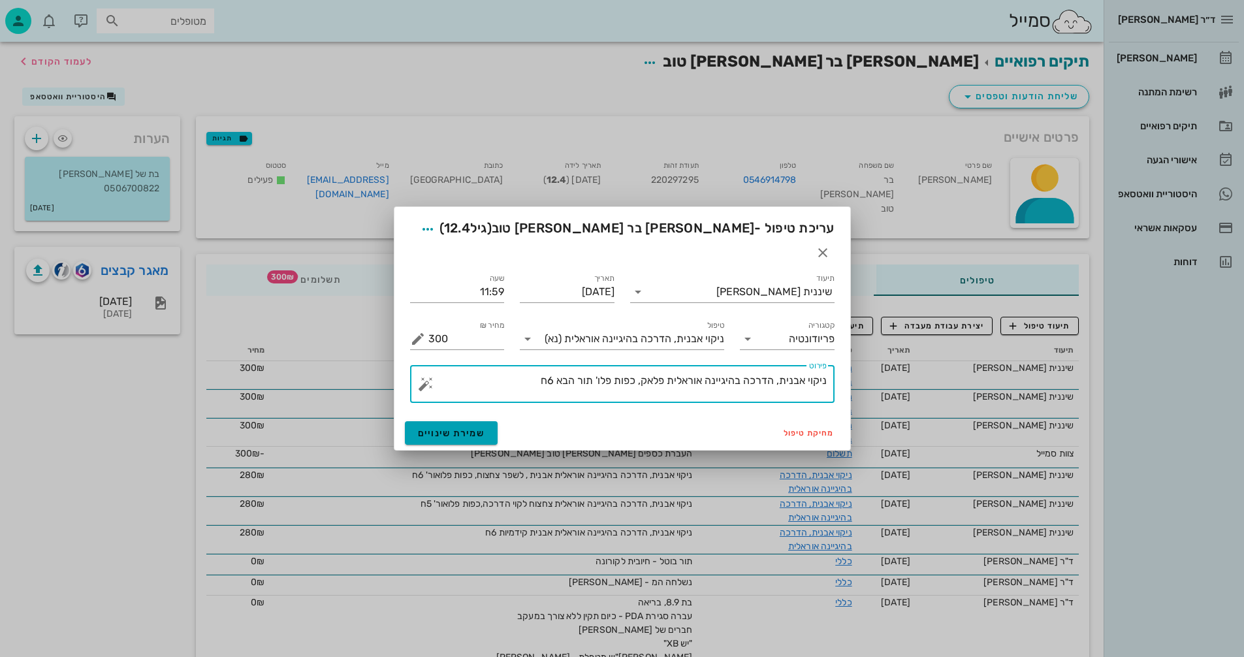
type textarea "ניקוי אבנית, הדרכה בהיגיינה אוראלית פלאק, כפות פלו' תור הבא 6ח"
drag, startPoint x: 457, startPoint y: 415, endPoint x: 569, endPoint y: 448, distance: 116.4
click at [461, 428] on span "שמירת שינויים" at bounding box center [451, 433] width 67 height 11
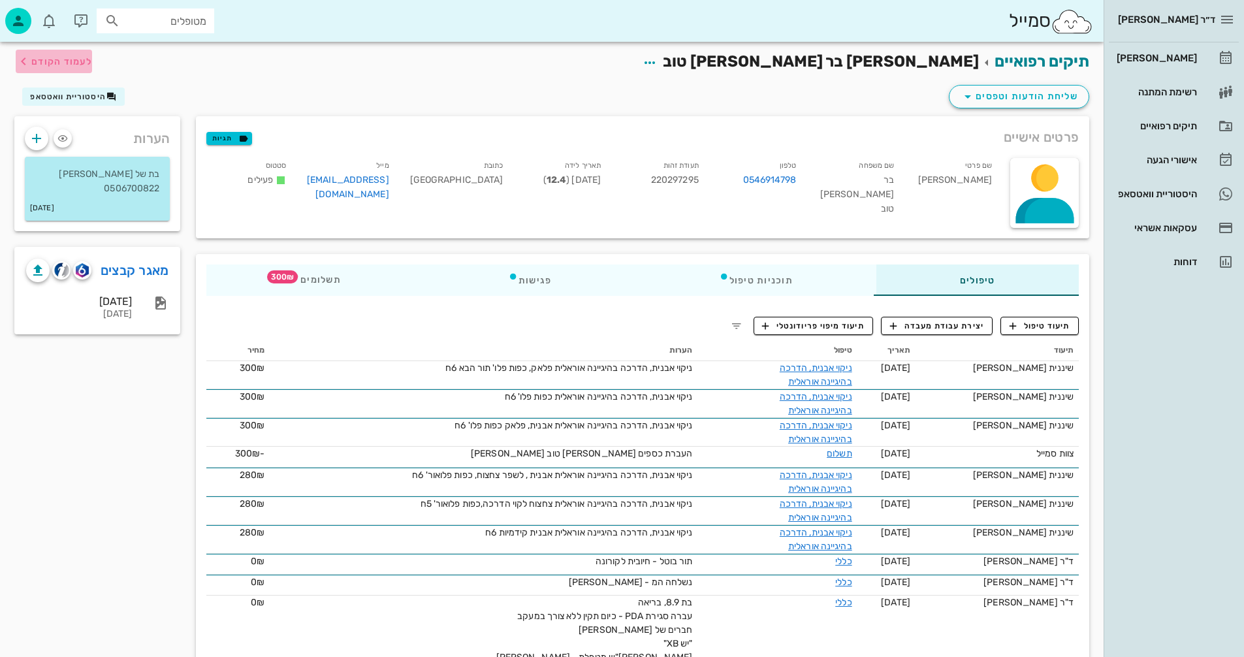
click at [46, 61] on span "לעמוד הקודם" at bounding box center [61, 61] width 61 height 11
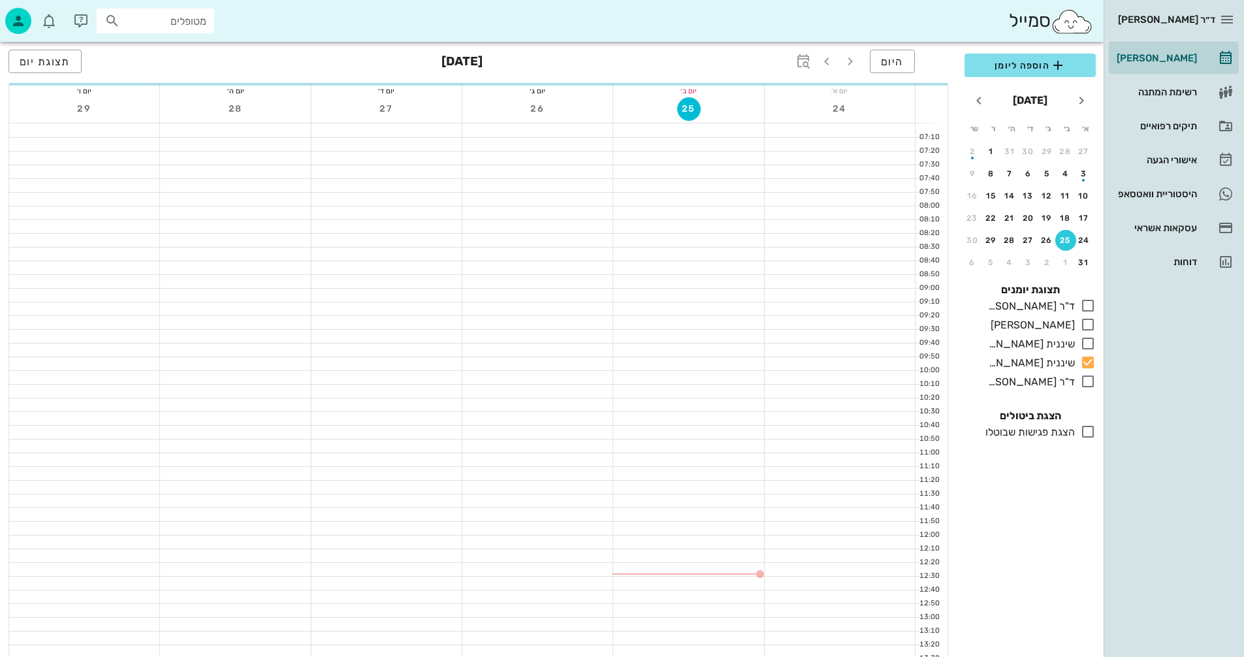
scroll to position [131, 0]
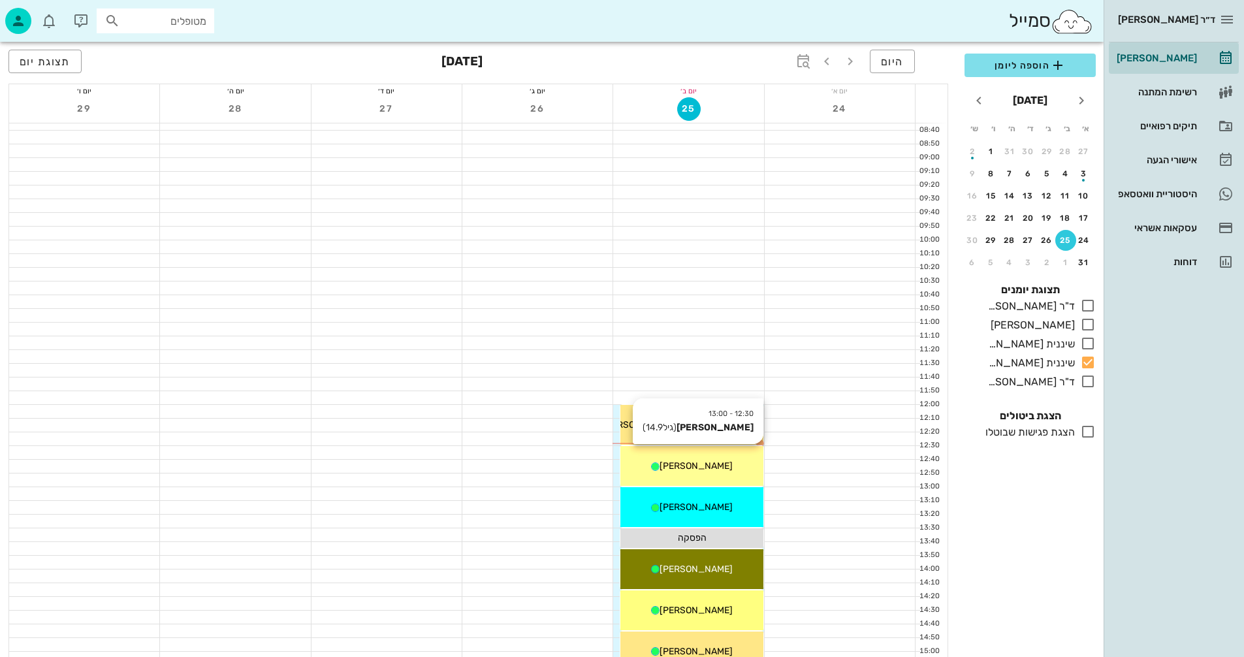
click at [721, 463] on div "[PERSON_NAME]" at bounding box center [692, 466] width 142 height 14
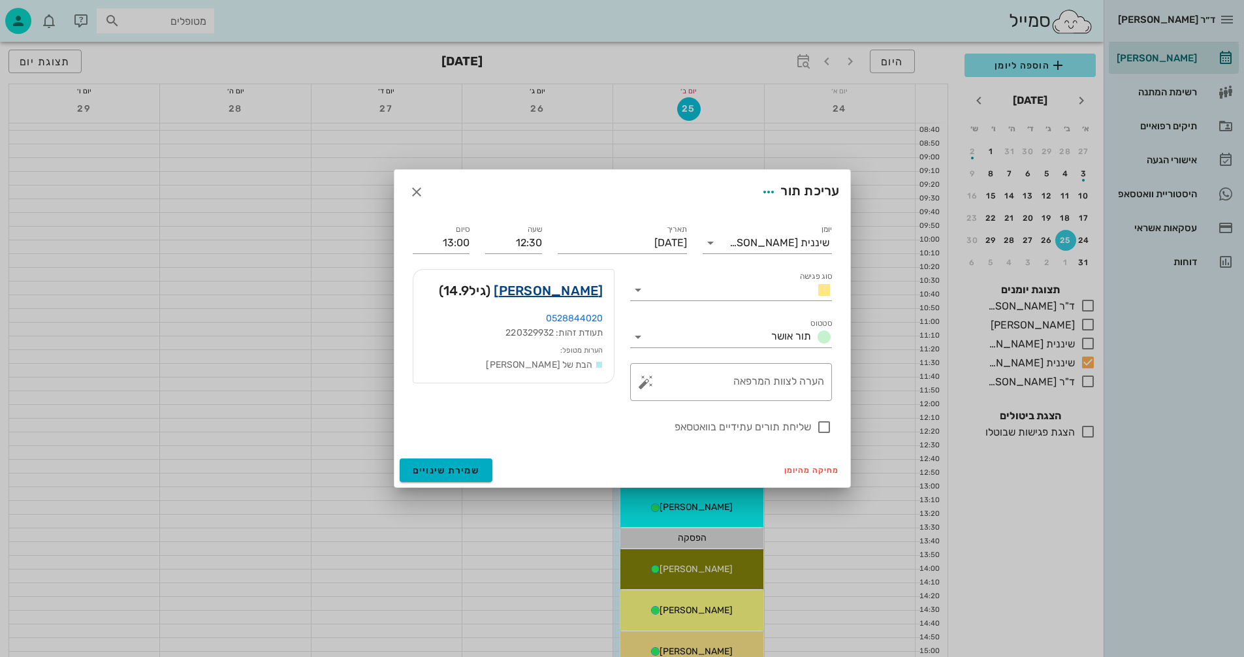
click at [572, 293] on link "[PERSON_NAME]" at bounding box center [548, 290] width 109 height 21
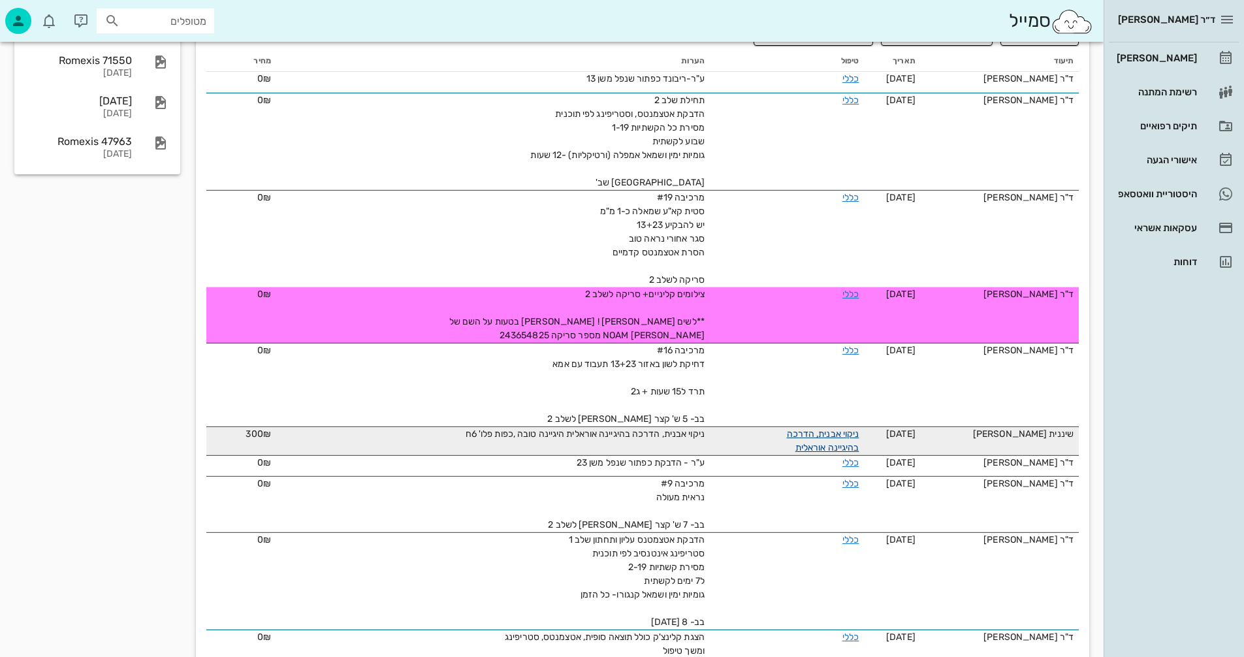
scroll to position [118, 0]
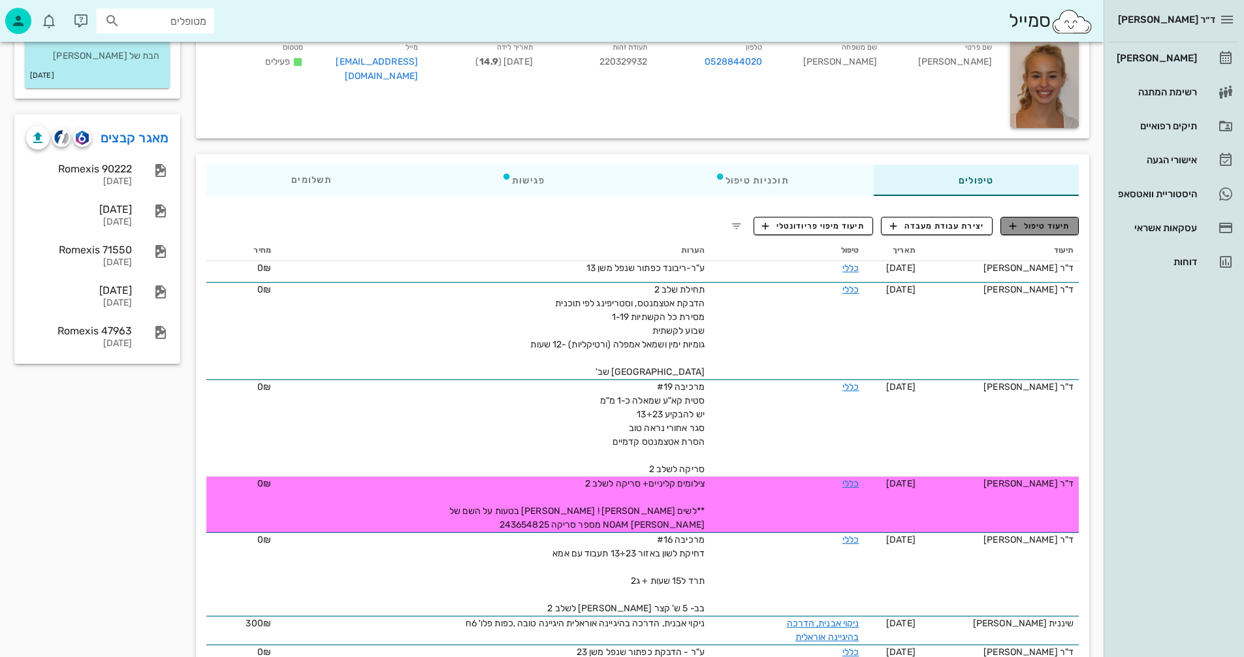
click at [1039, 226] on span "תיעוד טיפול" at bounding box center [1040, 226] width 61 height 12
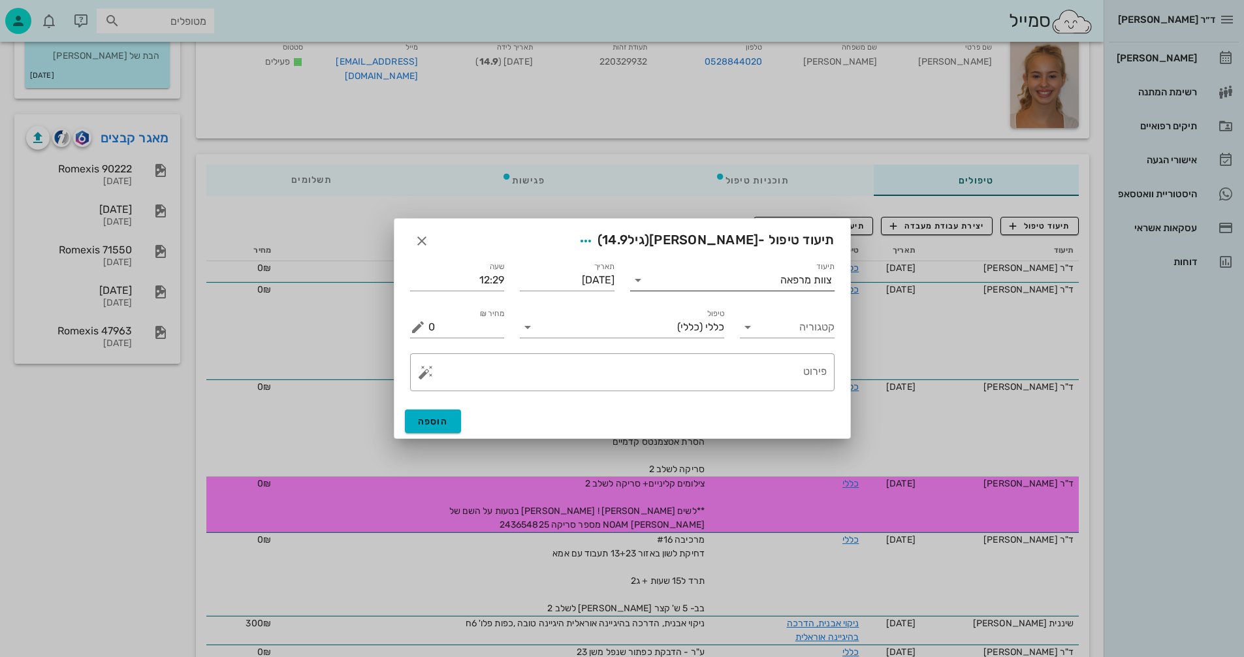
click at [777, 285] on input "תיעוד" at bounding box center [715, 280] width 132 height 21
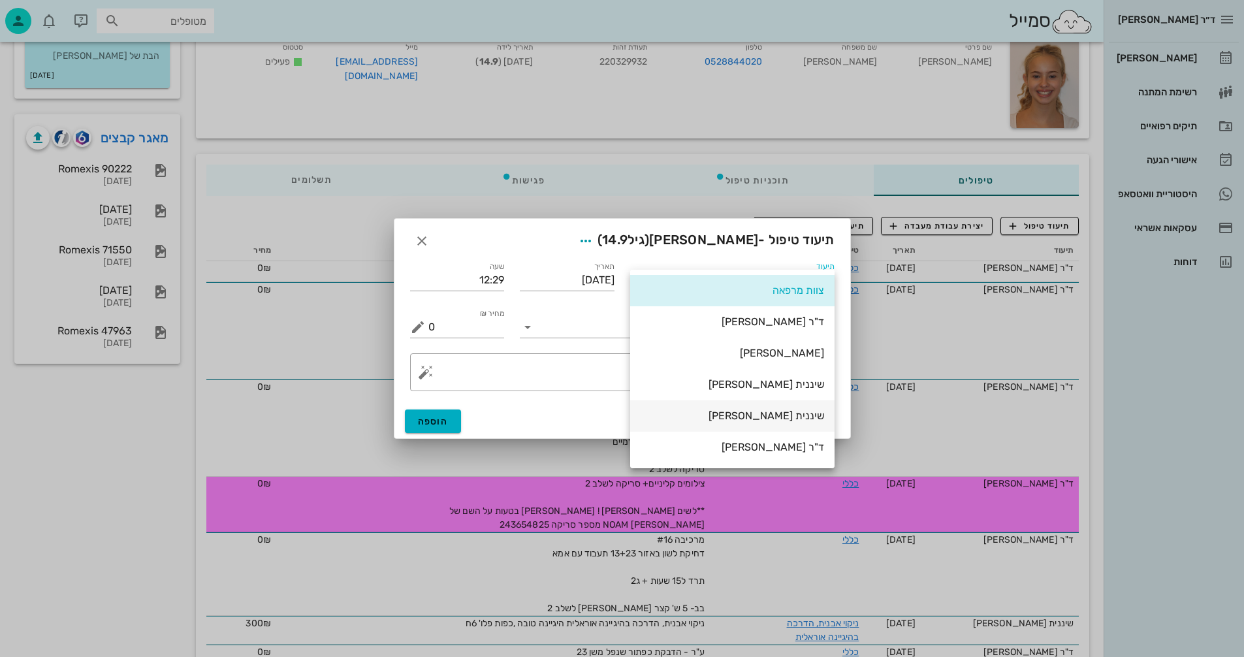
click at [788, 414] on div "שיננית [PERSON_NAME]" at bounding box center [733, 416] width 184 height 12
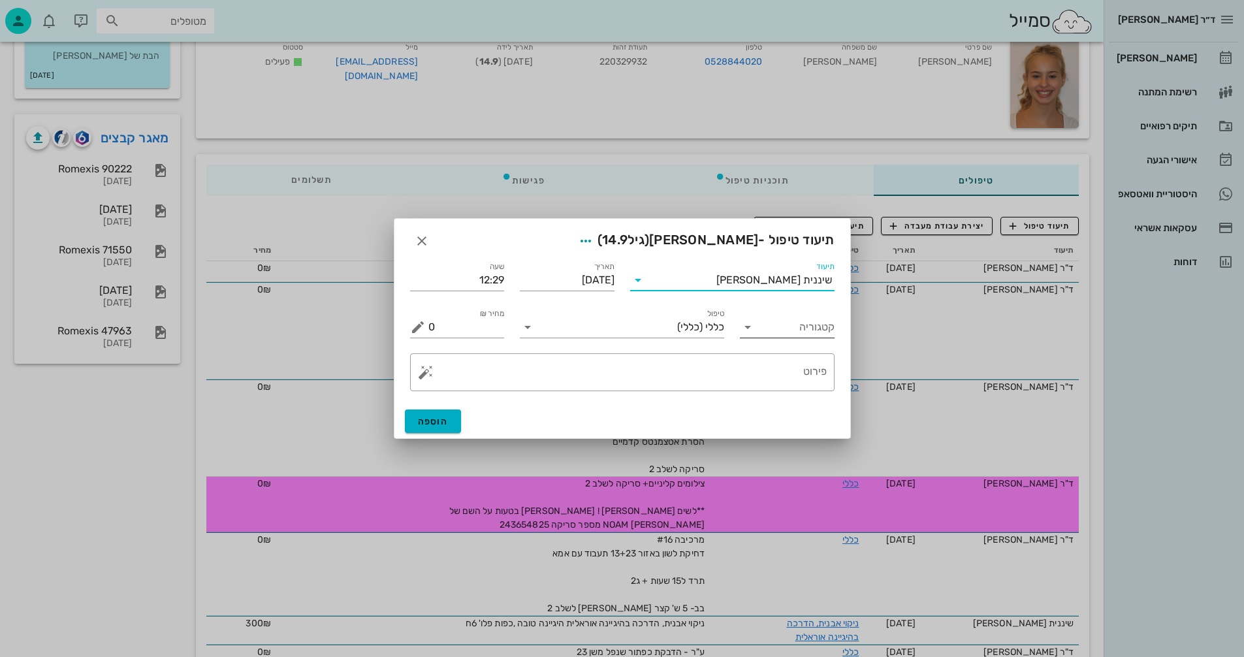
click at [786, 326] on input "קטגוריה" at bounding box center [798, 327] width 74 height 21
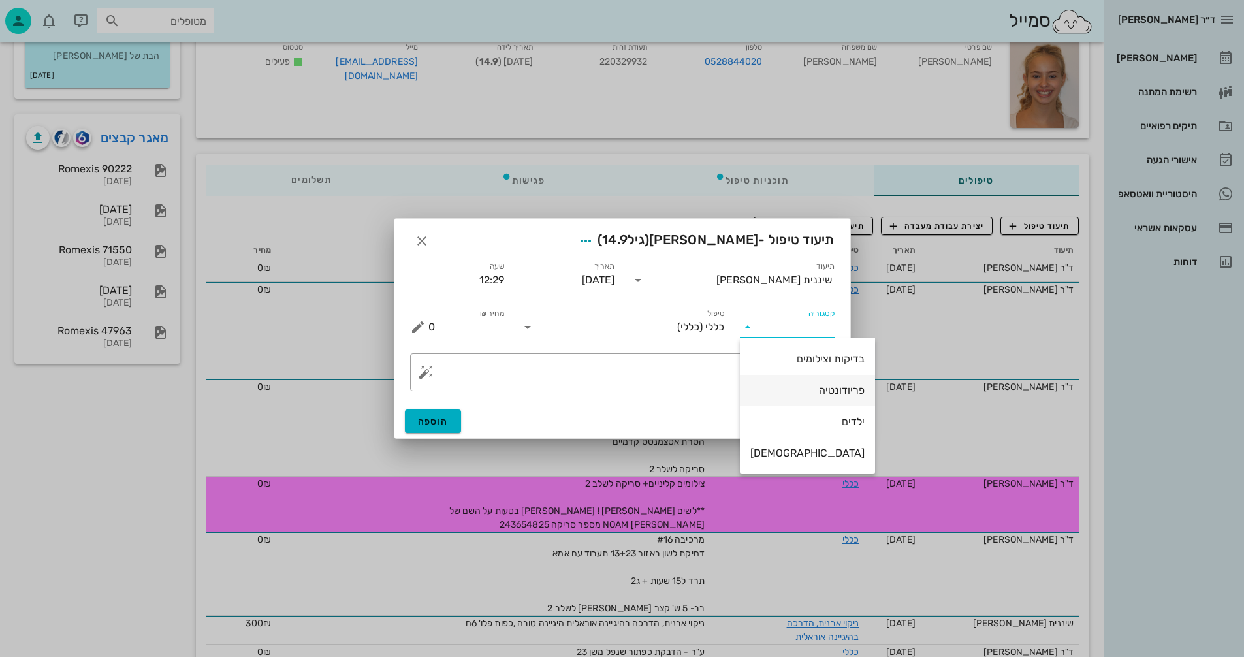
click at [809, 389] on div "פריודונטיה" at bounding box center [808, 390] width 114 height 12
type input "פריודונטיה"
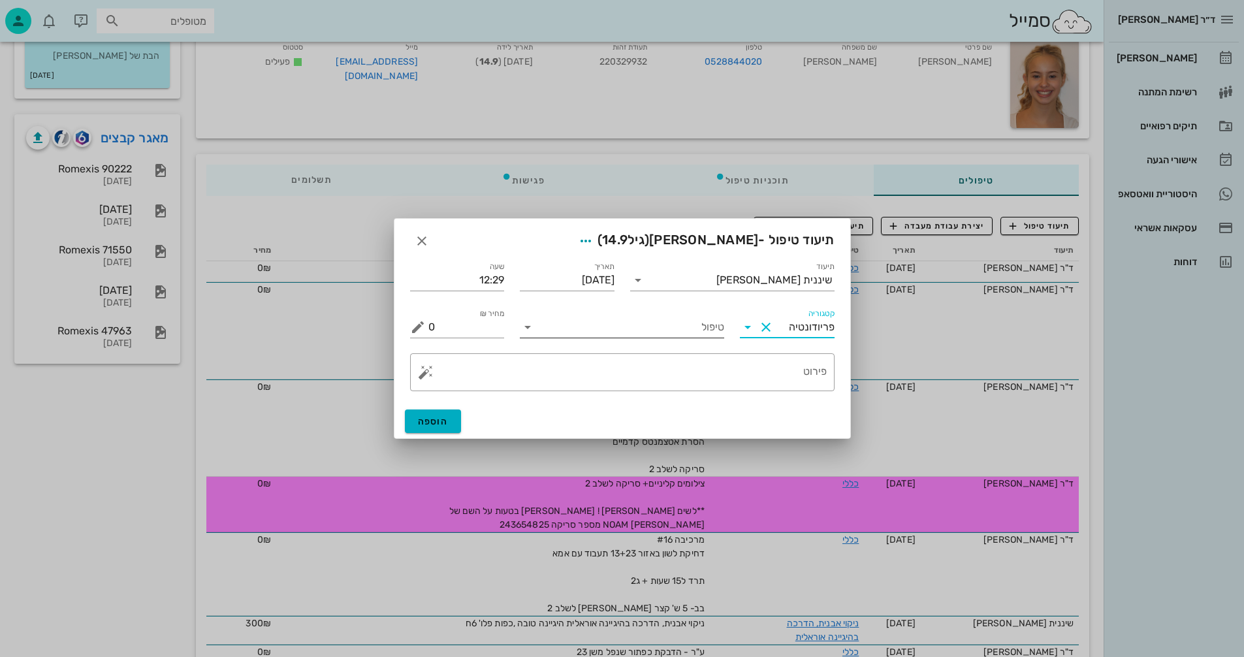
click at [582, 321] on input "טיפול" at bounding box center [631, 327] width 186 height 21
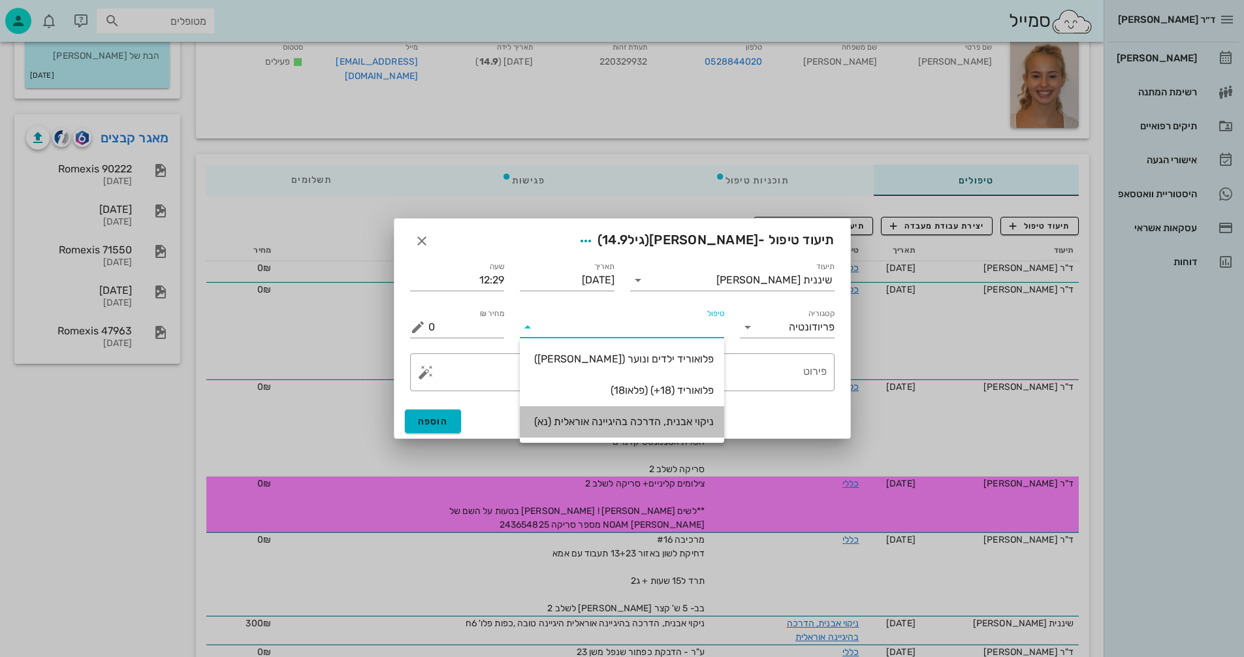
click at [696, 421] on div "ניקוי אבנית, הדרכה בהיגיינה אוראלית (נא)" at bounding box center [622, 421] width 184 height 12
type input "300"
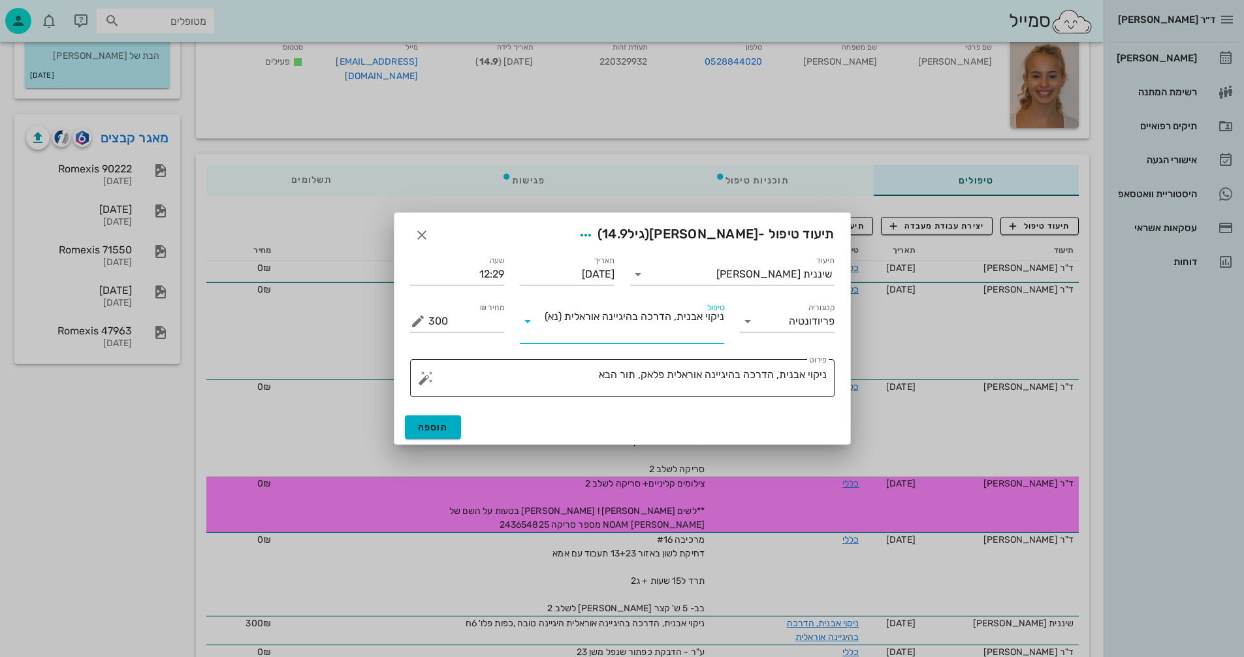
click at [638, 375] on textarea "ניקוי אבנית, הדרכה בהיגיינה אוראלית פלאק, תור הבא" at bounding box center [628, 381] width 398 height 31
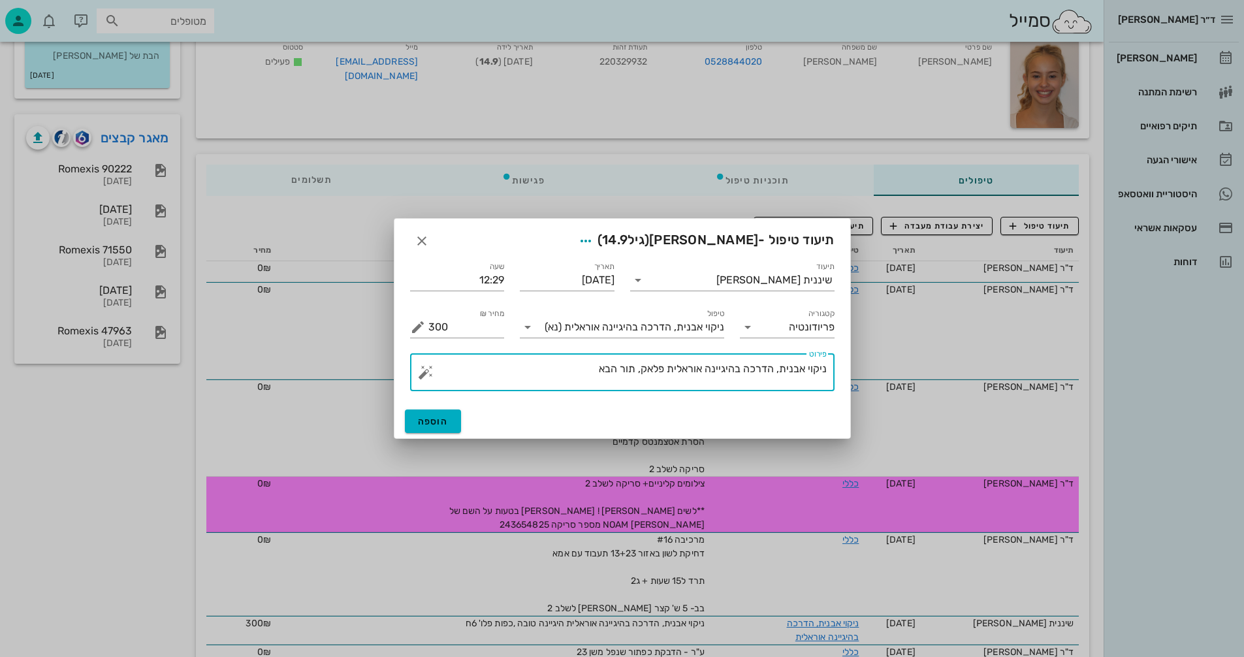
drag, startPoint x: 668, startPoint y: 363, endPoint x: 641, endPoint y: 365, distance: 26.2
click at [640, 364] on textarea "ניקוי אבנית, הדרכה בהיגיינה אוראלית פלאק, תור הבא" at bounding box center [628, 375] width 398 height 31
drag, startPoint x: 517, startPoint y: 375, endPoint x: 525, endPoint y: 374, distance: 7.2
click at [520, 375] on textarea "ניקוי אבנית, הדרכה בהיגיינה אוראלית היגיינה טובה, כפות פלו' תור הבא" at bounding box center [628, 375] width 398 height 31
type textarea "ניקוי אבנית, הדרכה בהיגיינה אוראלית היגיינה טובה, כפות פלו' תור הבא 6ח"
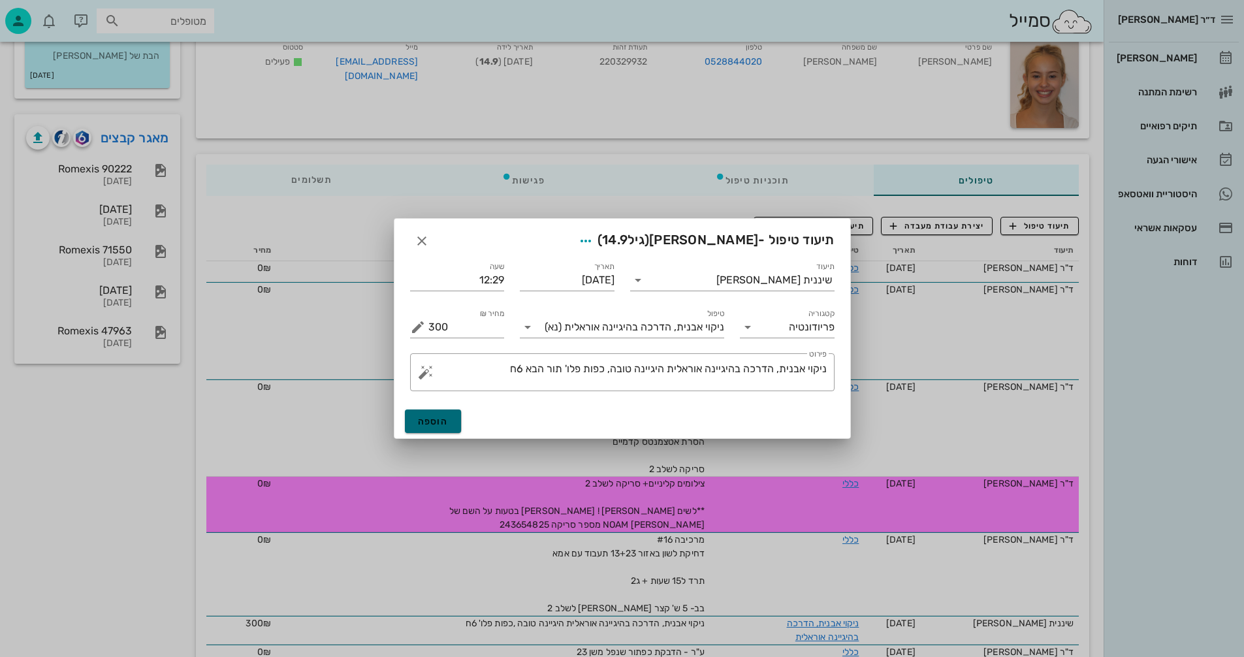
drag, startPoint x: 446, startPoint y: 415, endPoint x: 466, endPoint y: 410, distance: 20.8
click at [447, 415] on button "הוספה" at bounding box center [433, 422] width 57 height 24
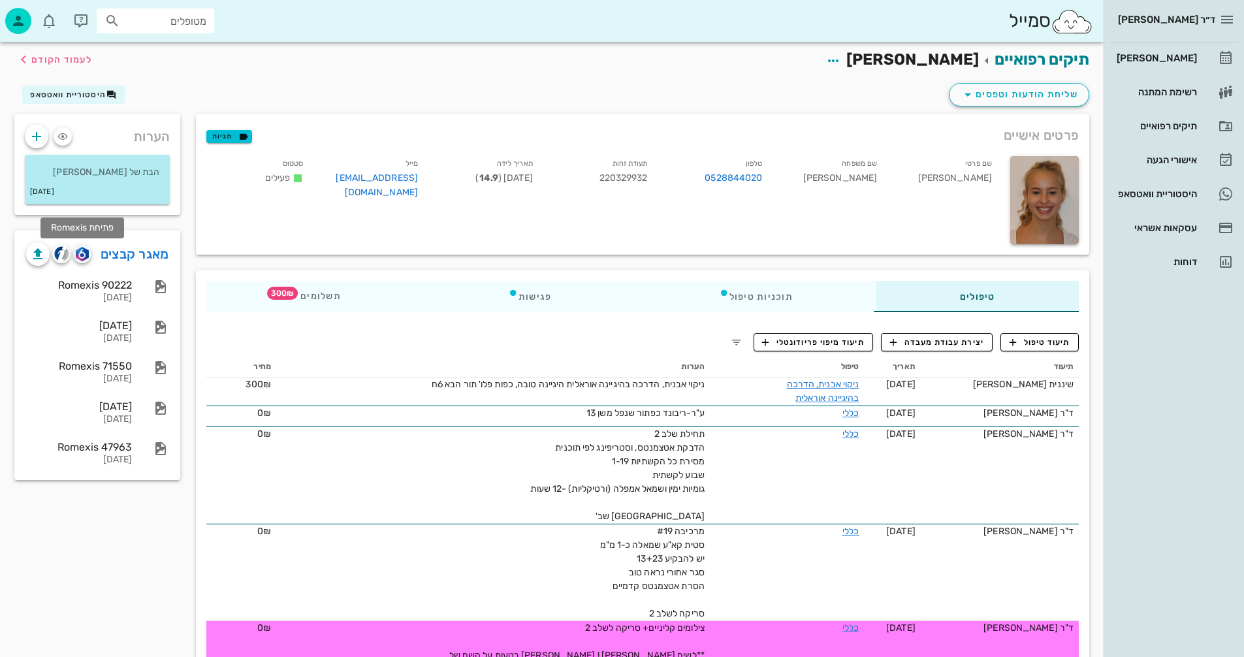
scroll to position [0, 0]
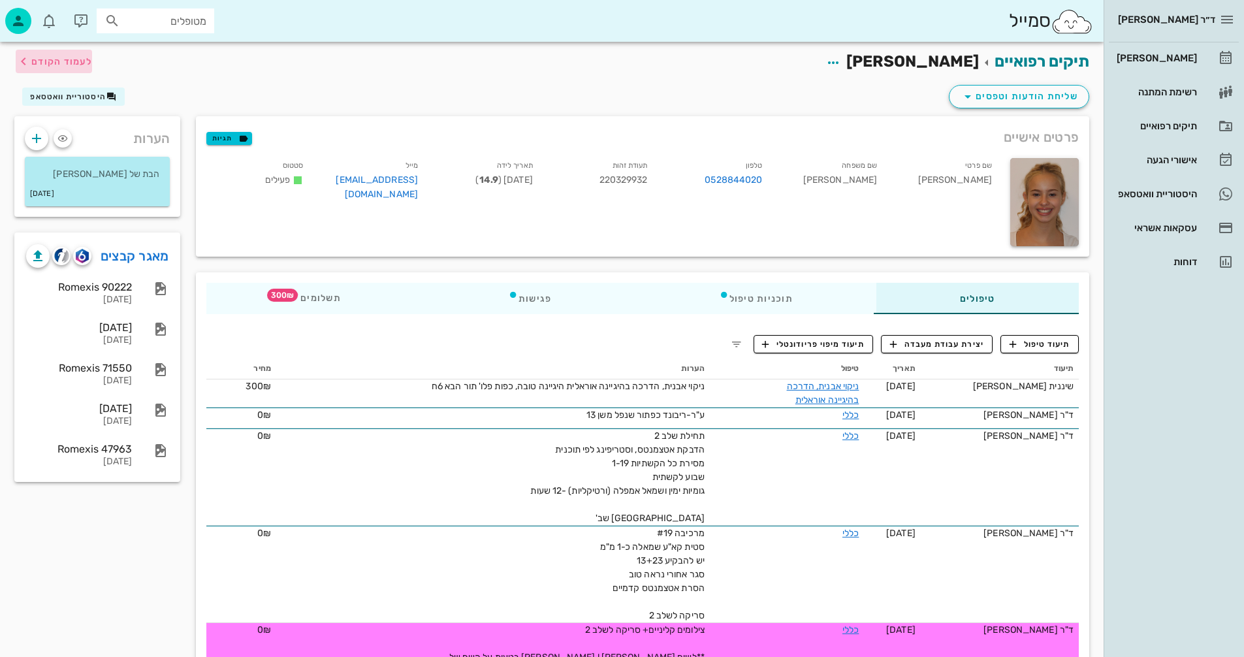
click at [74, 63] on span "לעמוד הקודם" at bounding box center [61, 61] width 61 height 11
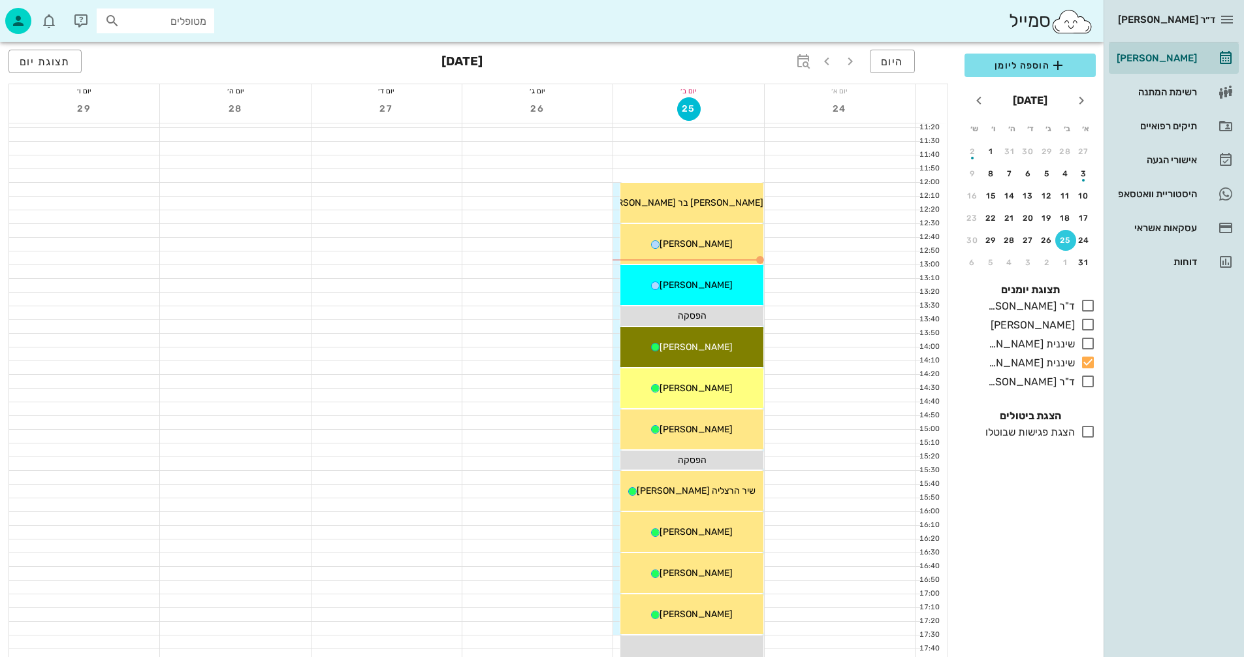
scroll to position [457, 0]
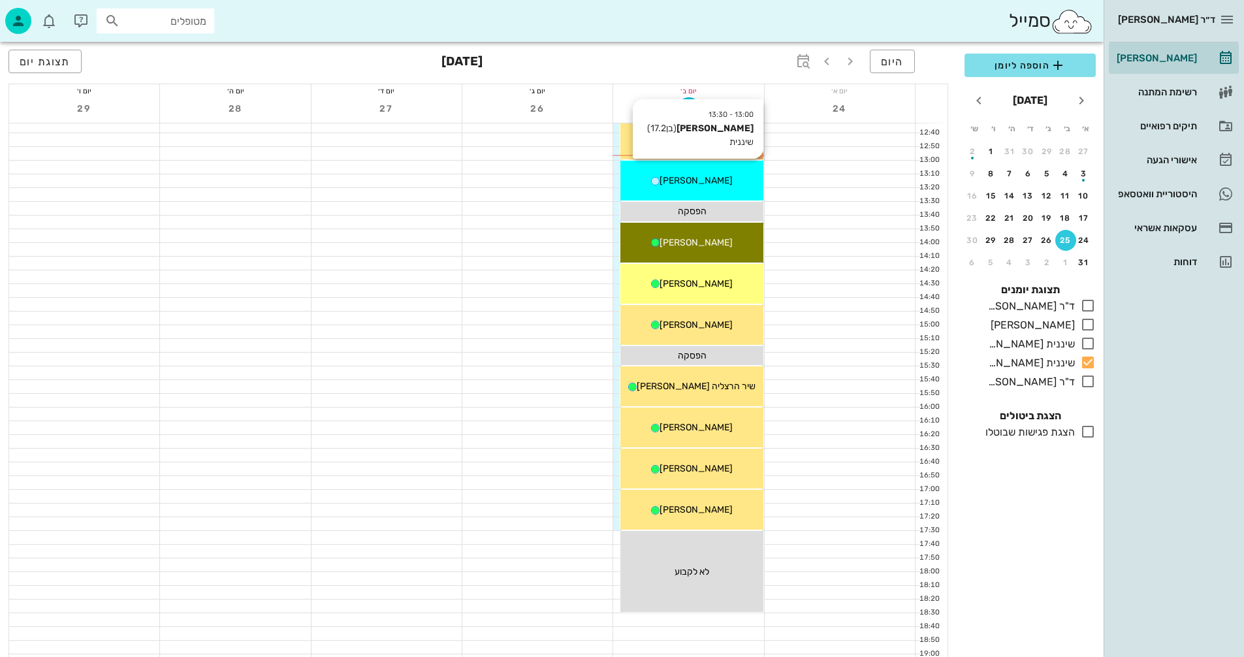
click at [695, 182] on span "[PERSON_NAME]" at bounding box center [696, 180] width 73 height 11
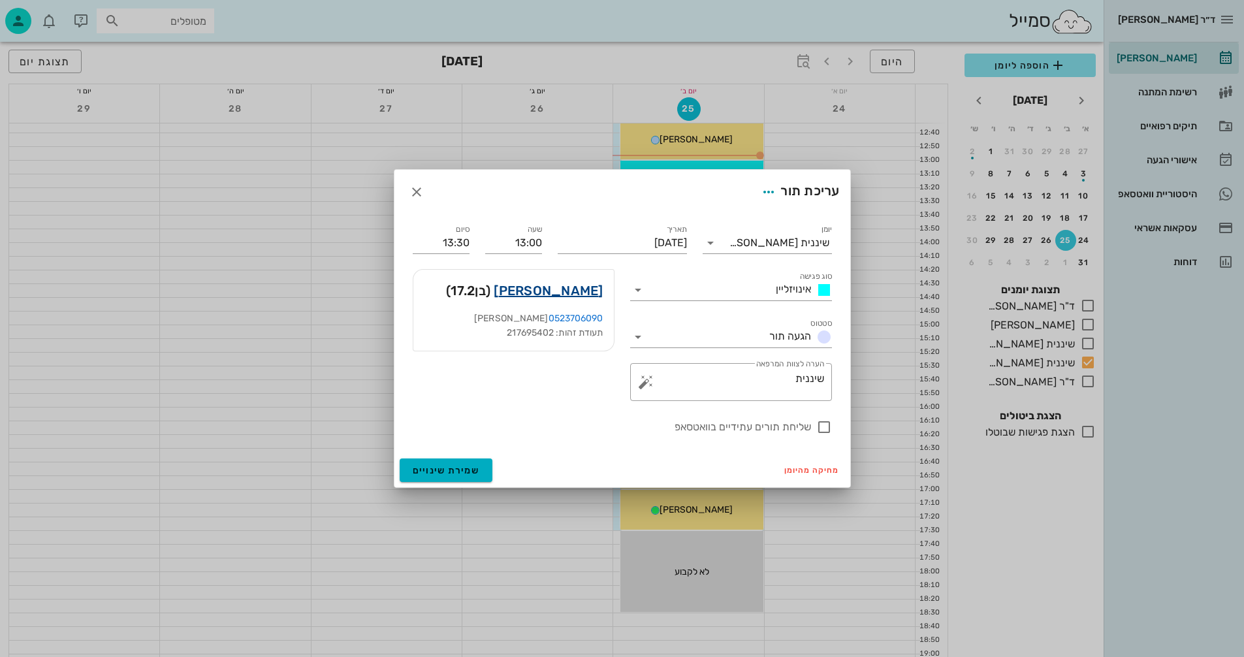
click at [583, 293] on link "[PERSON_NAME]" at bounding box center [548, 290] width 109 height 21
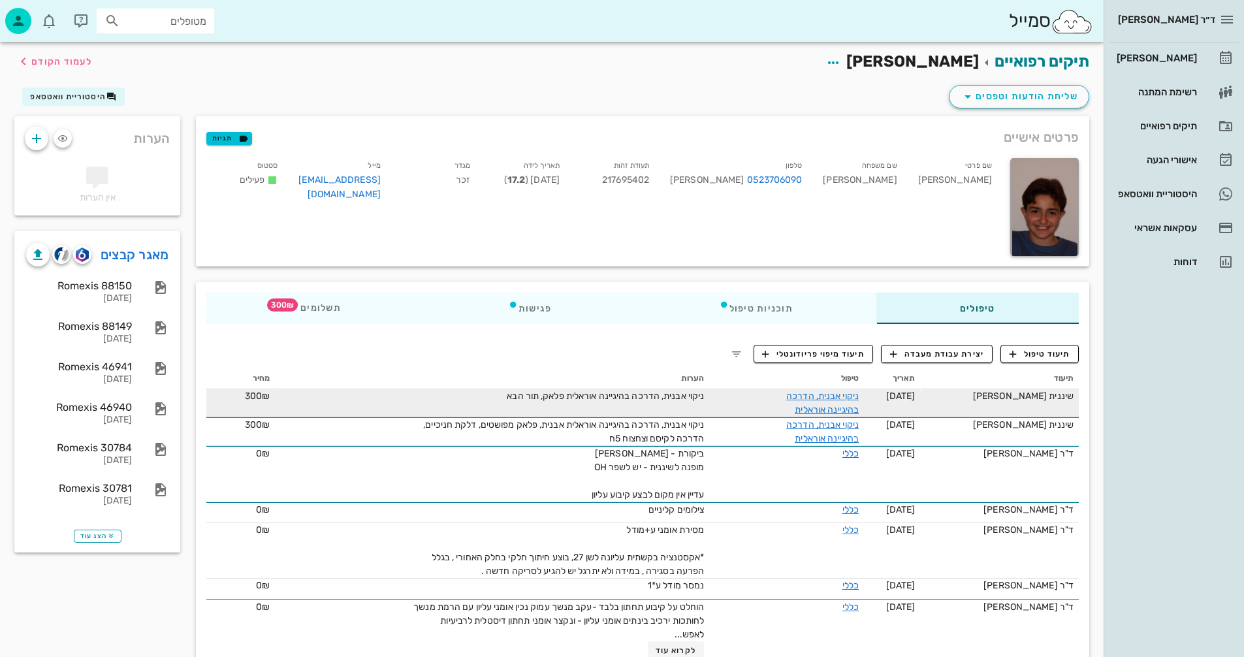
click at [602, 398] on span "ניקוי אבנית, הדרכה בהיגיינה אוראלית פלאק, תור הבא" at bounding box center [605, 396] width 197 height 11
click at [531, 402] on div "ניקוי אבנית, הדרכה בהיגיינה אוראלית פלאק, תור הבא" at bounding box center [557, 396] width 294 height 14
click at [811, 392] on link "ניקוי אבנית, הדרכה בהיגיינה אוראלית" at bounding box center [823, 403] width 73 height 25
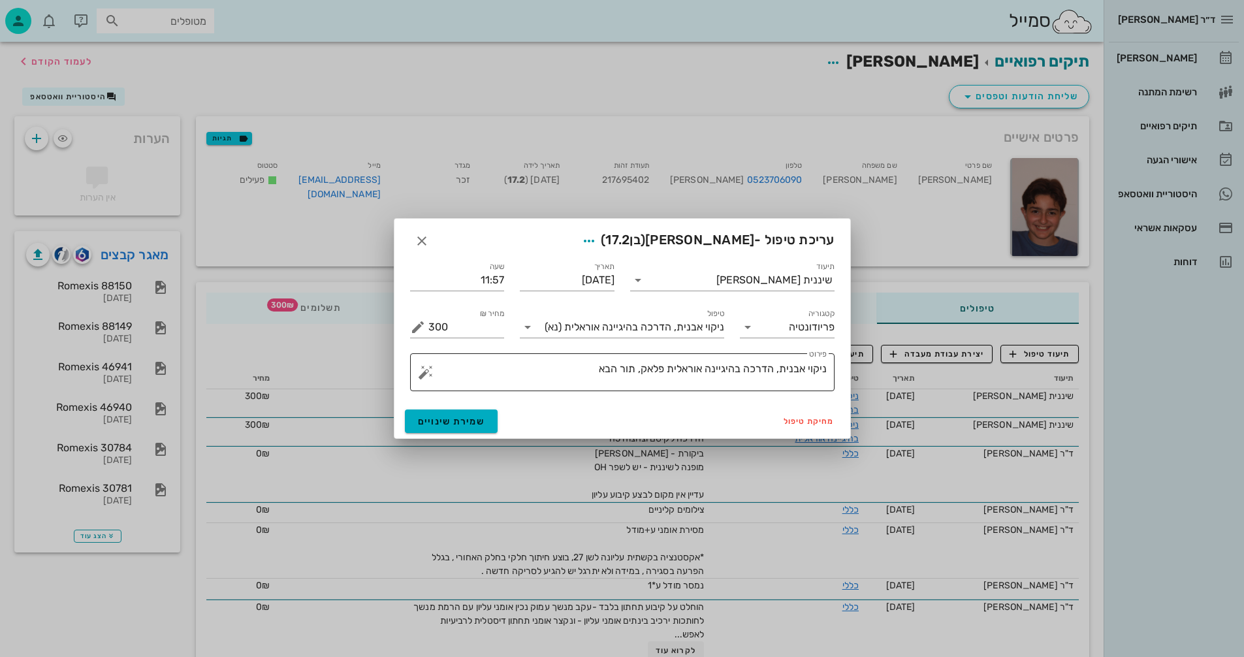
click at [638, 368] on textarea "ניקוי אבנית, הדרכה בהיגיינה אוראלית פלאק, תור הבא" at bounding box center [628, 375] width 398 height 31
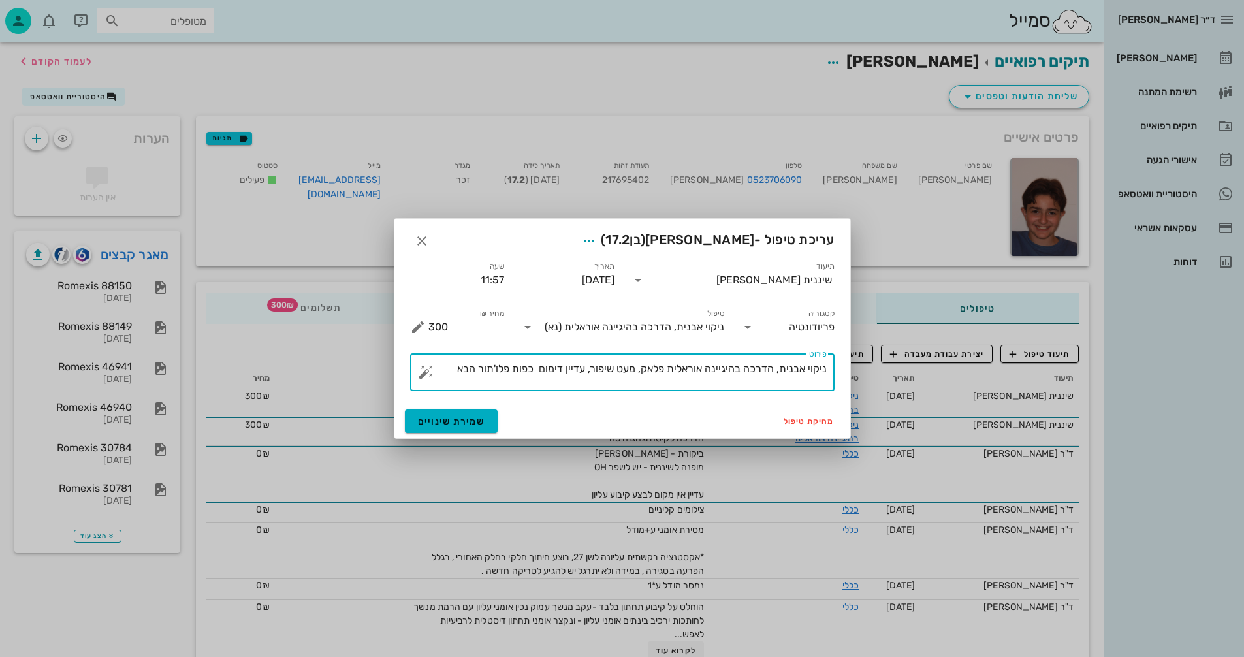
click at [452, 380] on textarea "ניקוי אבנית, הדרכה בהיגיינה אוראלית פלאק, מעט שיפור, עדיין דימום כפות פלו'תור ה…" at bounding box center [628, 375] width 398 height 31
type textarea "ניקוי אבנית, הדרכה בהיגיינה אוראלית פלאק, מעט שיפור, עדיין דימום כפות פלו'תור ה…"
click at [476, 419] on span "שמירת שינויים" at bounding box center [451, 421] width 67 height 11
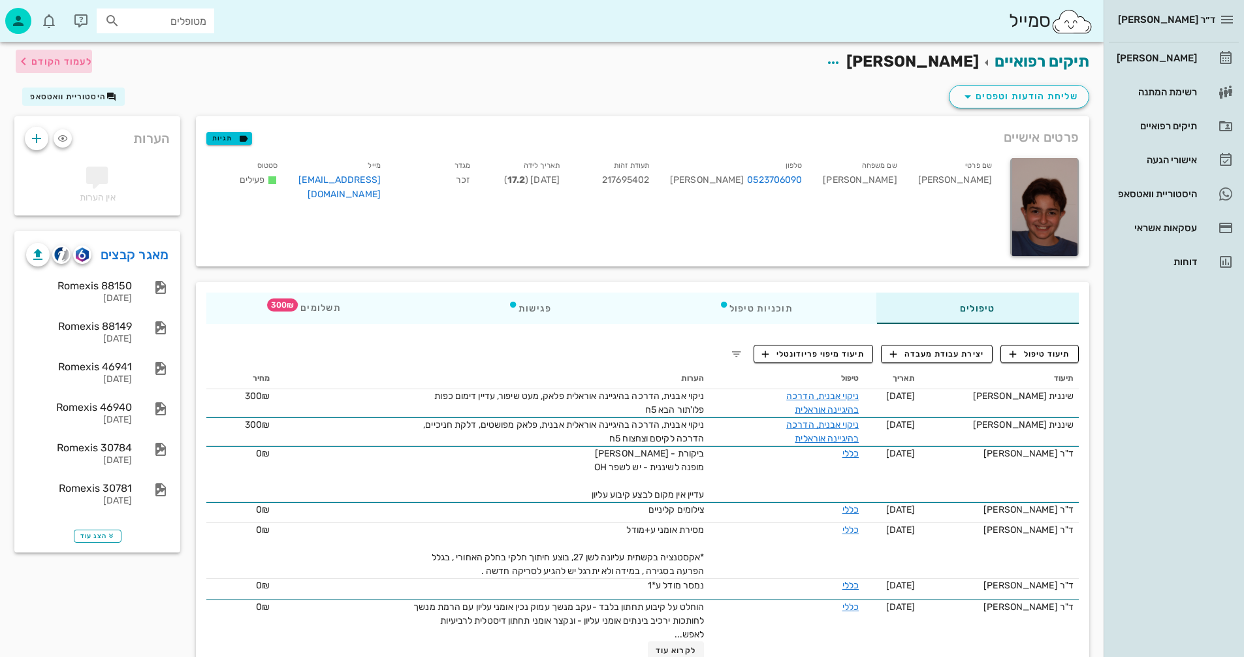
click at [69, 67] on span "לעמוד הקודם" at bounding box center [54, 62] width 76 height 16
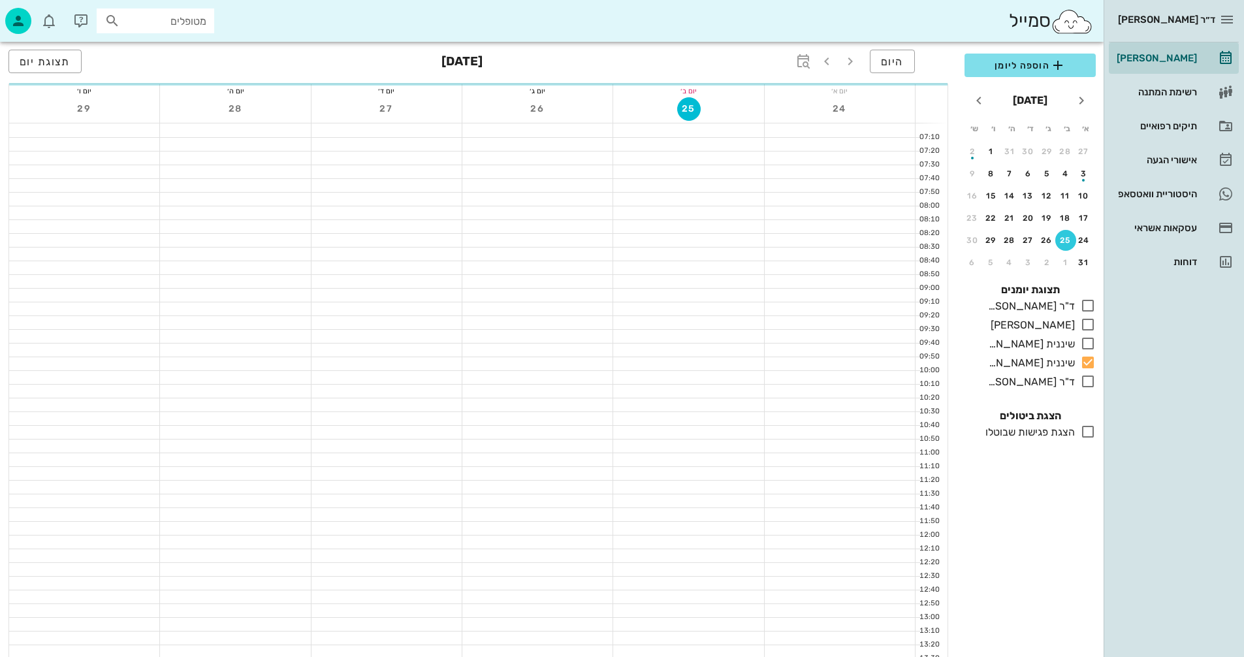
scroll to position [457, 0]
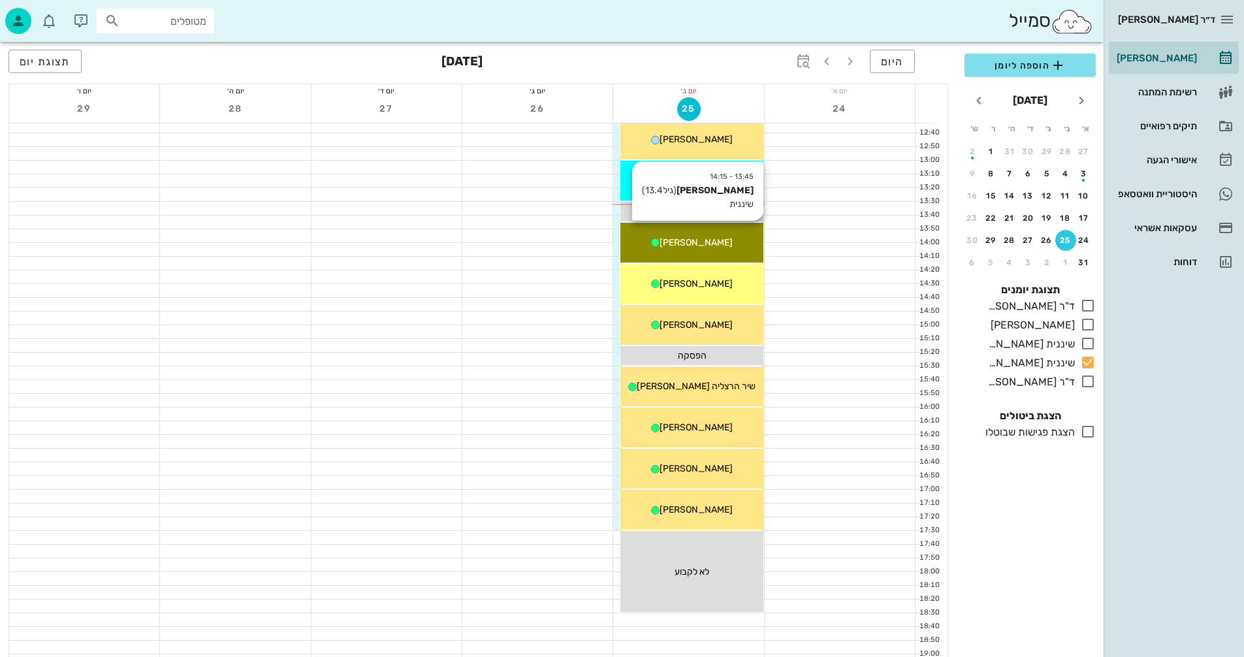
click at [684, 252] on div "13:45 - 14:15 [PERSON_NAME] (גיל 13.4 ) שיננית [PERSON_NAME]" at bounding box center [692, 243] width 142 height 40
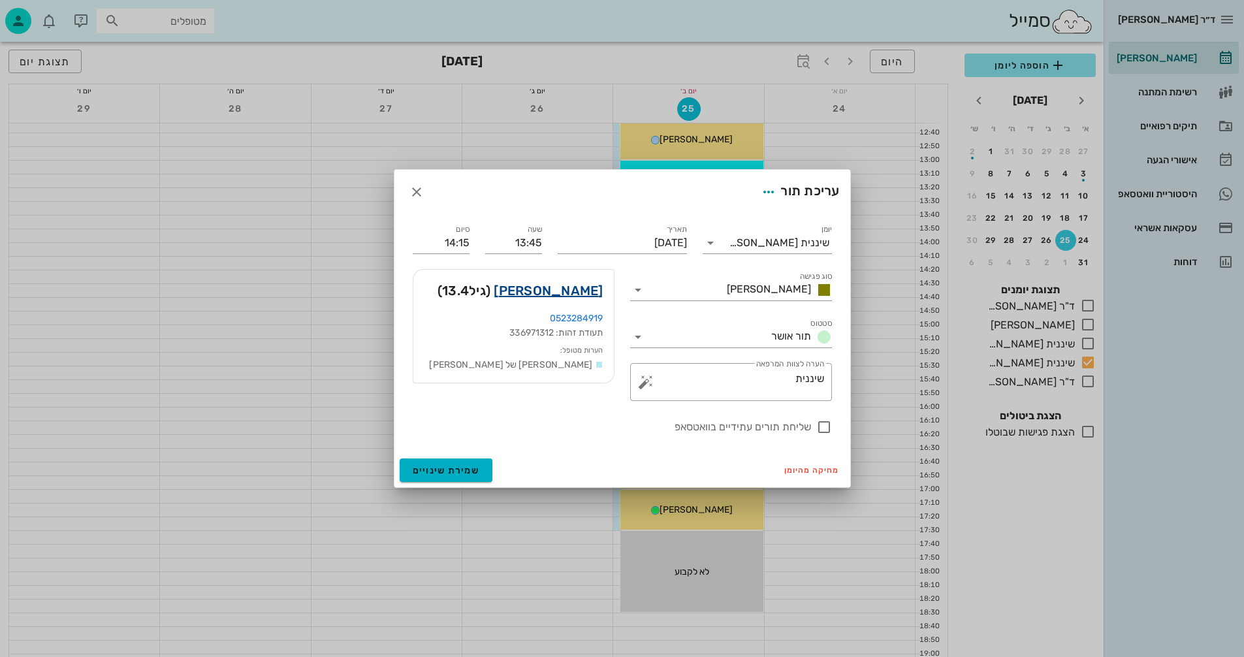
click at [589, 287] on link "[PERSON_NAME]" at bounding box center [548, 290] width 109 height 21
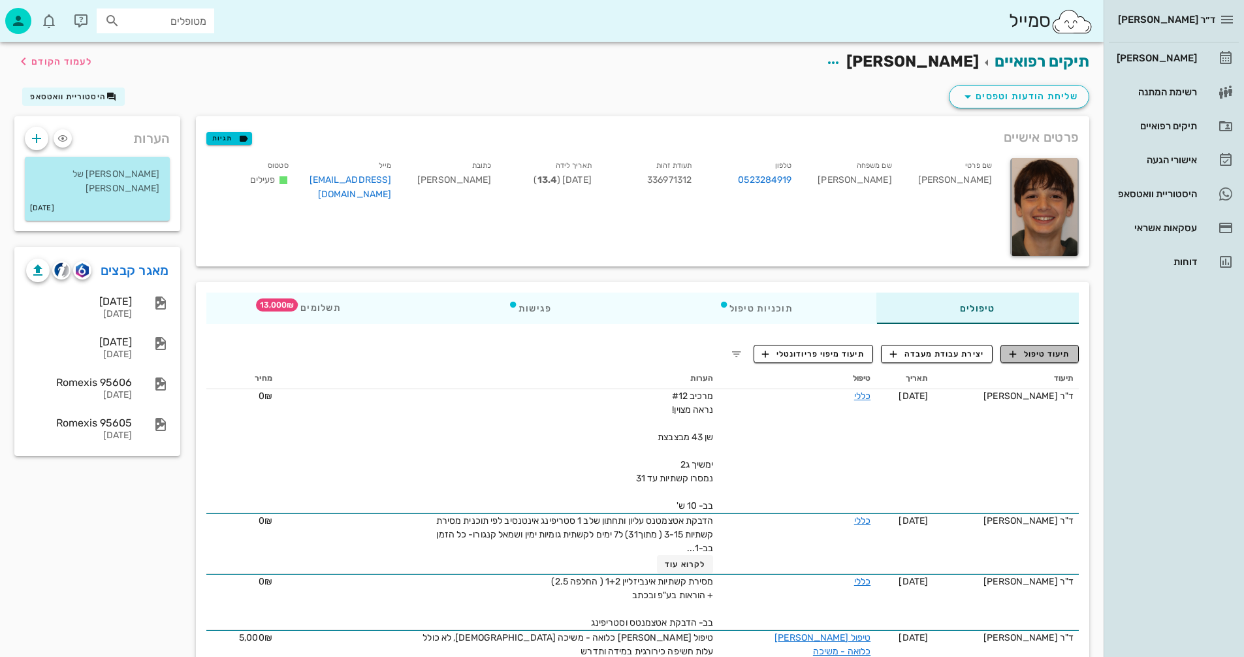
click at [1045, 351] on span "תיעוד טיפול" at bounding box center [1040, 354] width 61 height 12
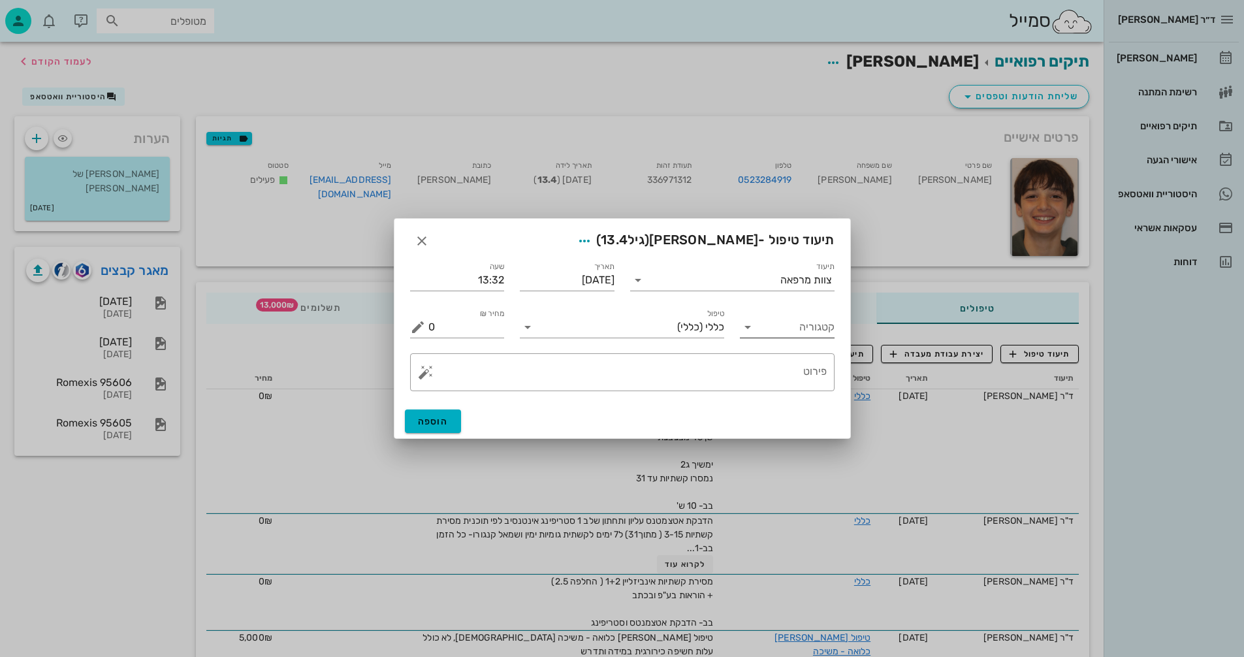
click at [777, 333] on input "קטגוריה" at bounding box center [798, 327] width 74 height 21
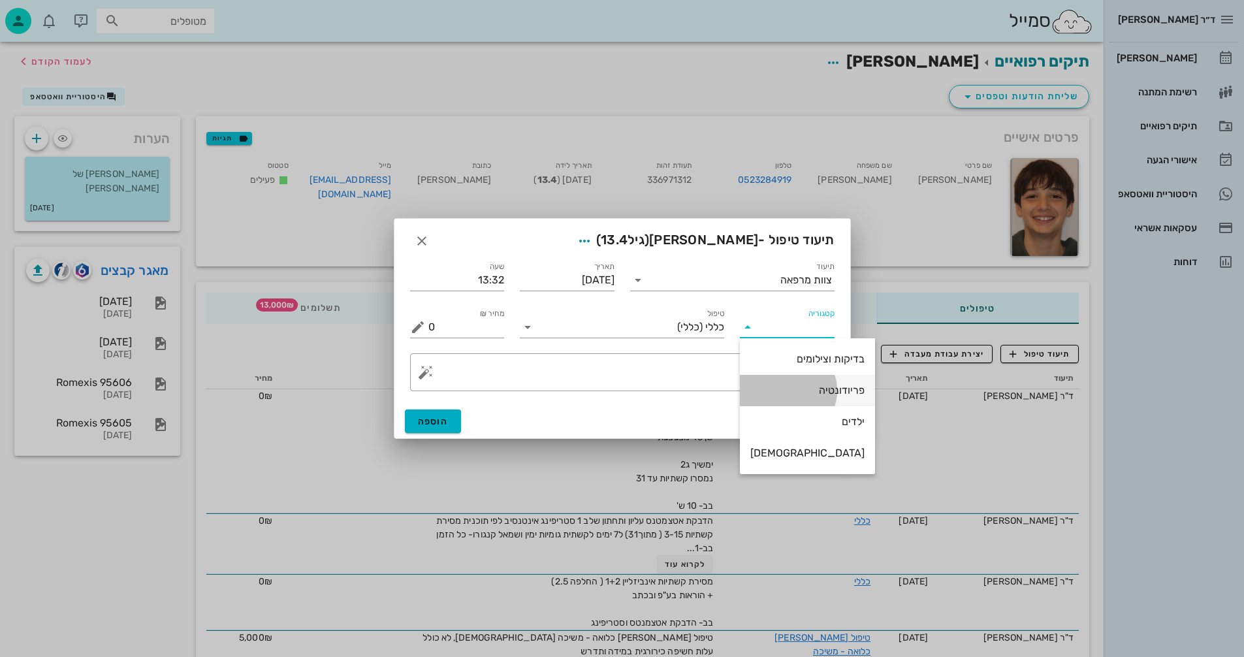
click at [797, 395] on div "פריודונטיה" at bounding box center [808, 390] width 114 height 12
type input "פריודונטיה"
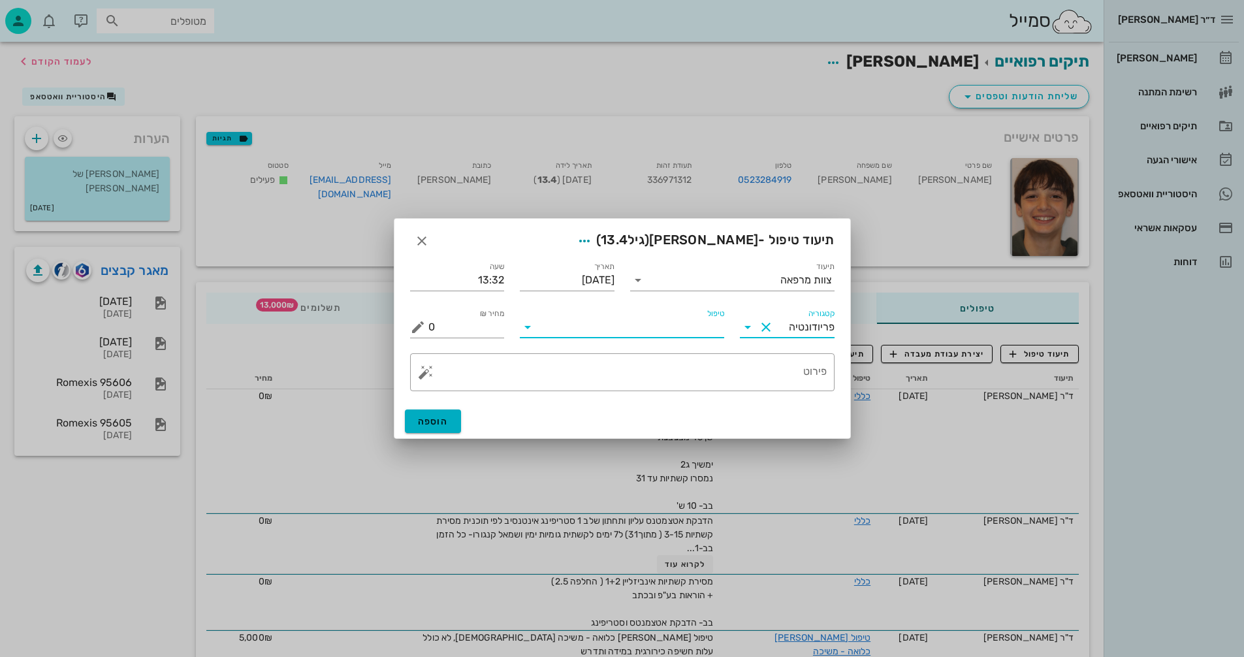
click at [564, 331] on input "טיפול" at bounding box center [631, 327] width 186 height 21
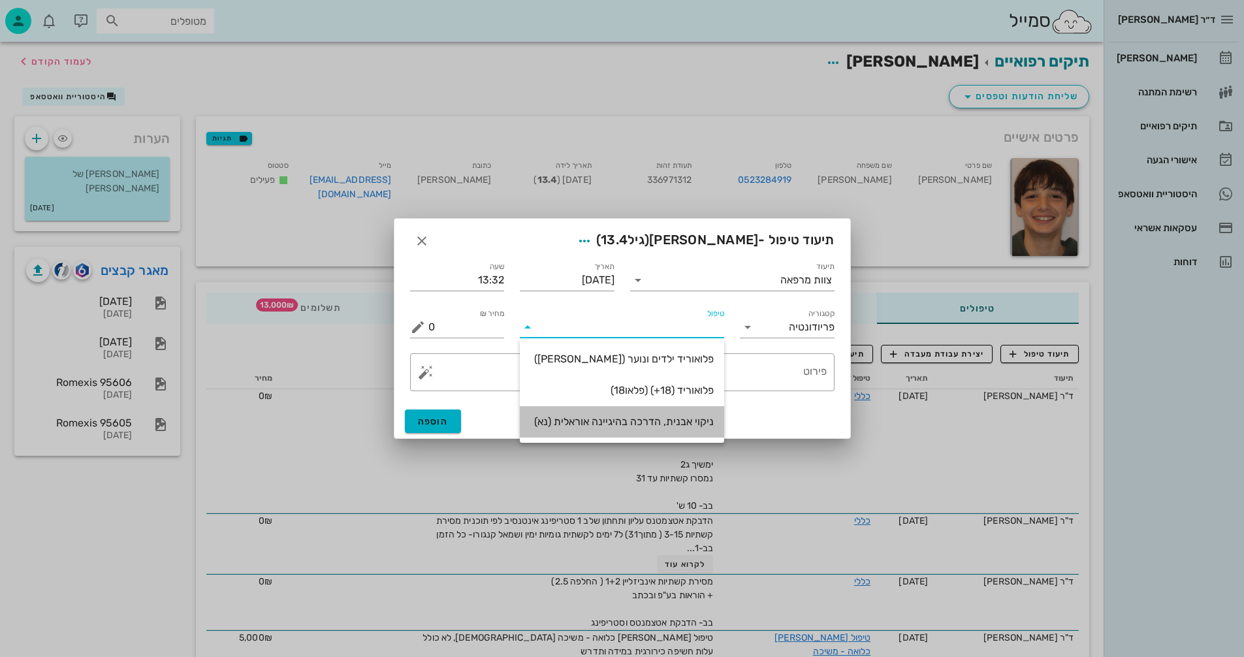
click at [657, 423] on div "ניקוי אבנית, הדרכה בהיגיינה אוראלית (נא)" at bounding box center [622, 421] width 184 height 12
type input "300"
type textarea "ניקוי אבנית, הדרכה בהיגיינה אוראלית פלאק, תור הבא"
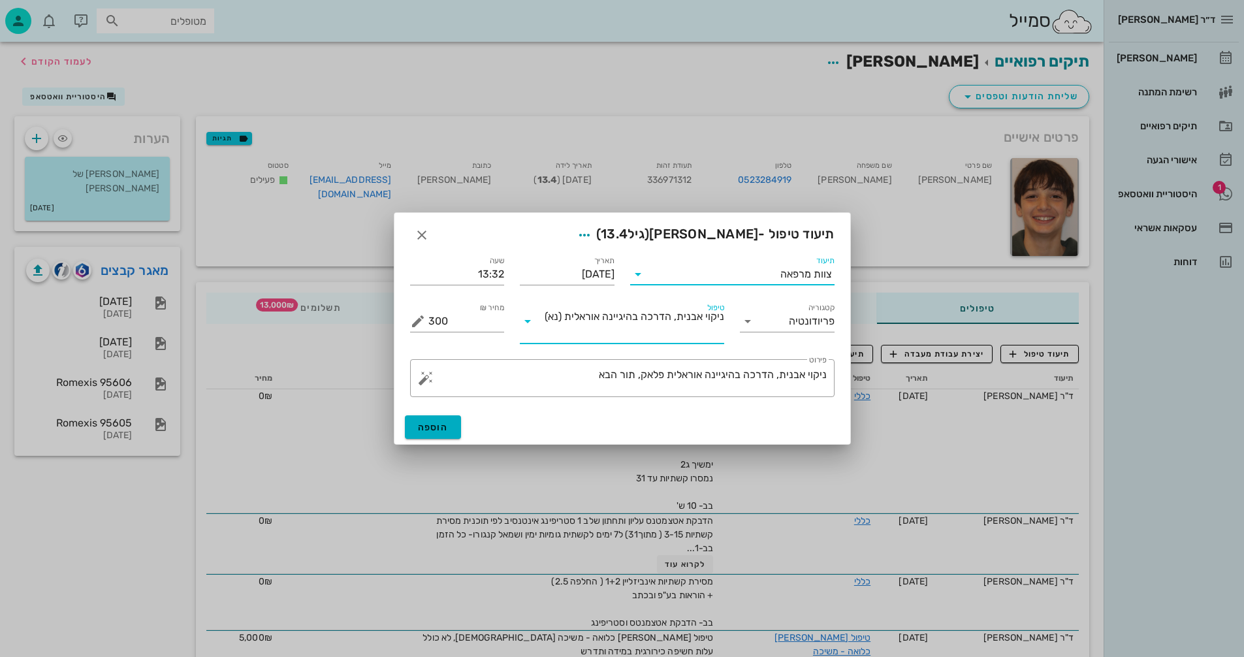
click at [771, 276] on input "תיעוד" at bounding box center [715, 274] width 132 height 21
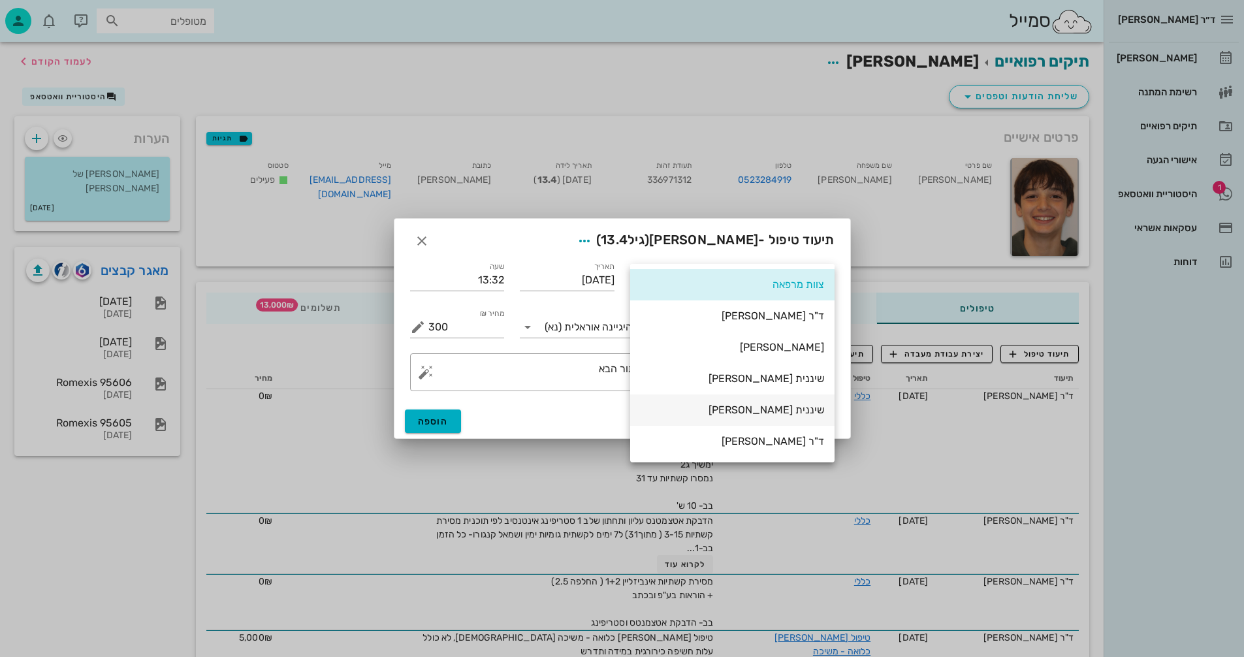
click at [788, 415] on div "שיננית [PERSON_NAME]" at bounding box center [733, 410] width 184 height 12
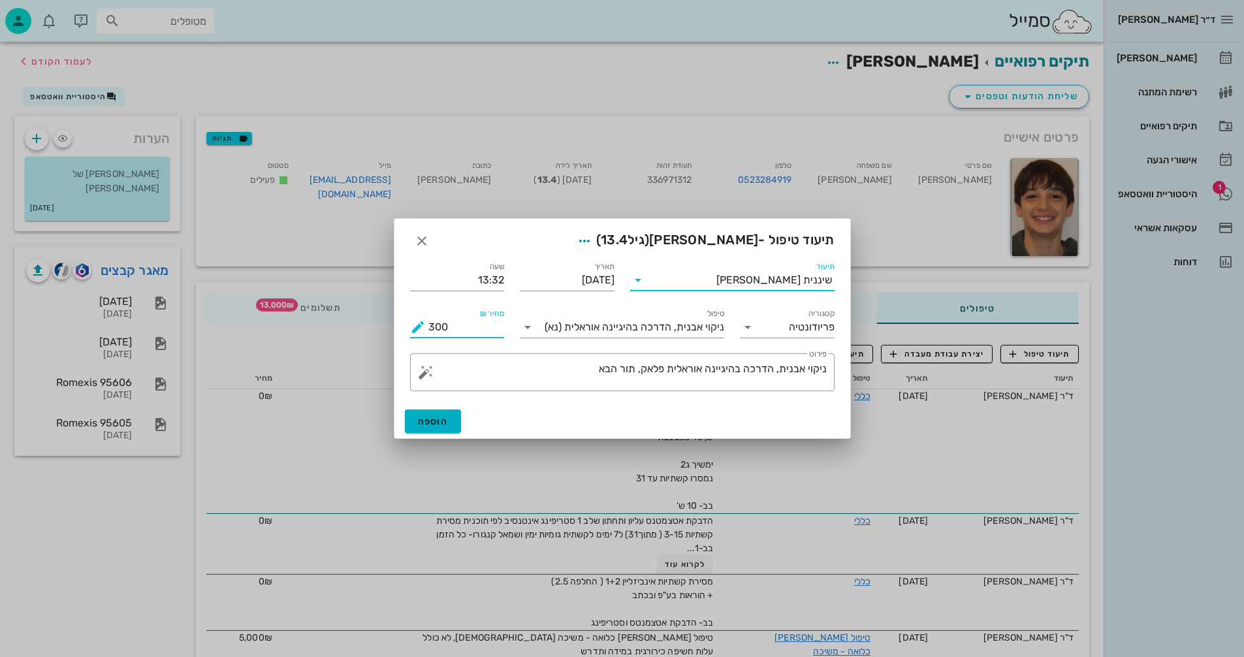
drag, startPoint x: 458, startPoint y: 327, endPoint x: 342, endPoint y: 325, distance: 116.3
click at [342, 325] on div "ד״ר [PERSON_NAME] [PERSON_NAME] רשימת המתנה תיקים רפואיים אישורי הגעה 1 היסטורי…" at bounding box center [622, 505] width 1244 height 1010
type input "00"
click at [440, 425] on span "הוספה" at bounding box center [433, 421] width 31 height 11
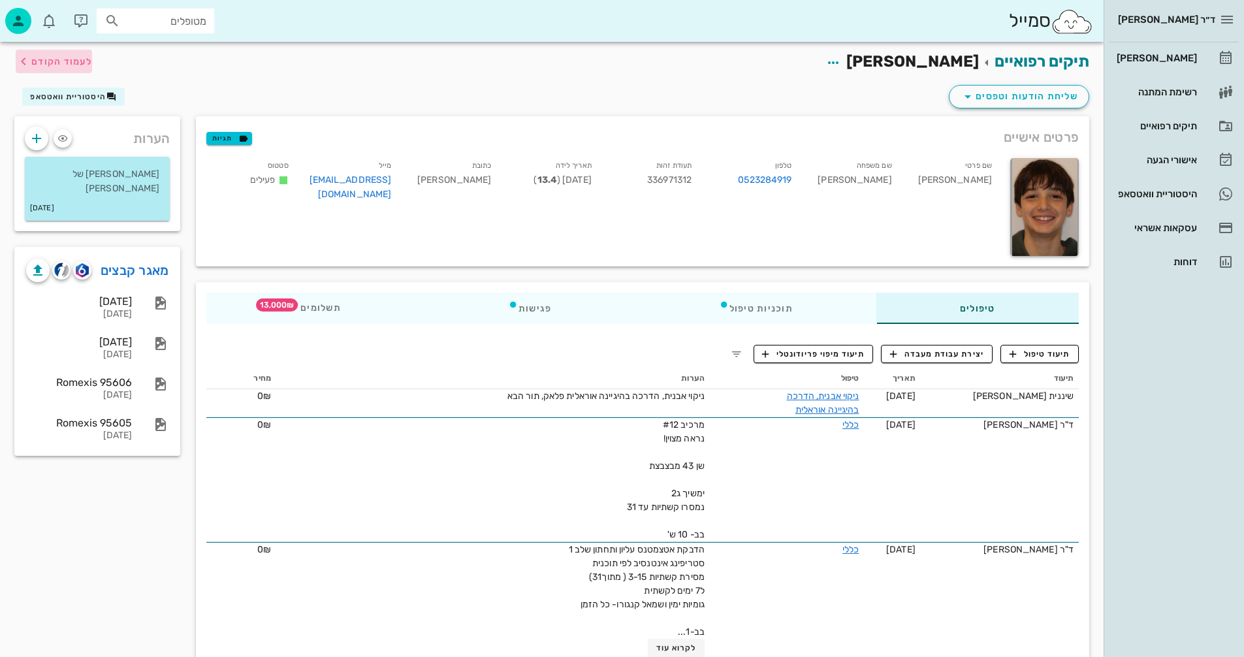
click at [76, 55] on span "לעמוד הקודם" at bounding box center [54, 62] width 76 height 16
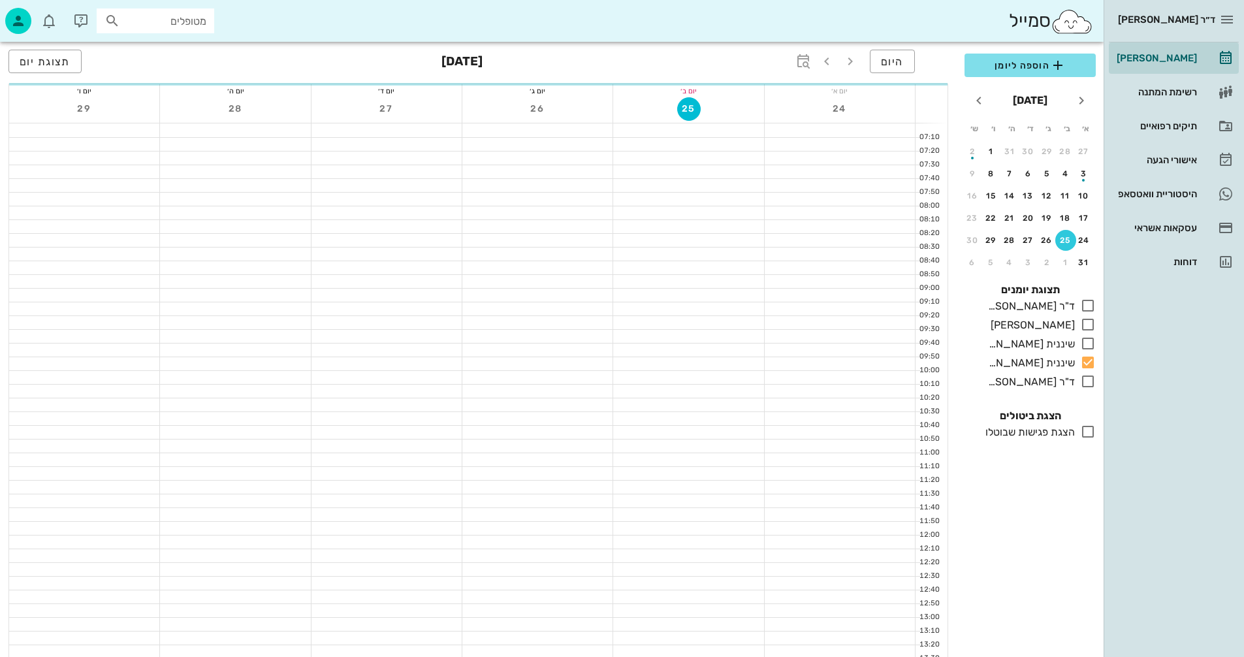
scroll to position [457, 0]
